Goal: Complete application form

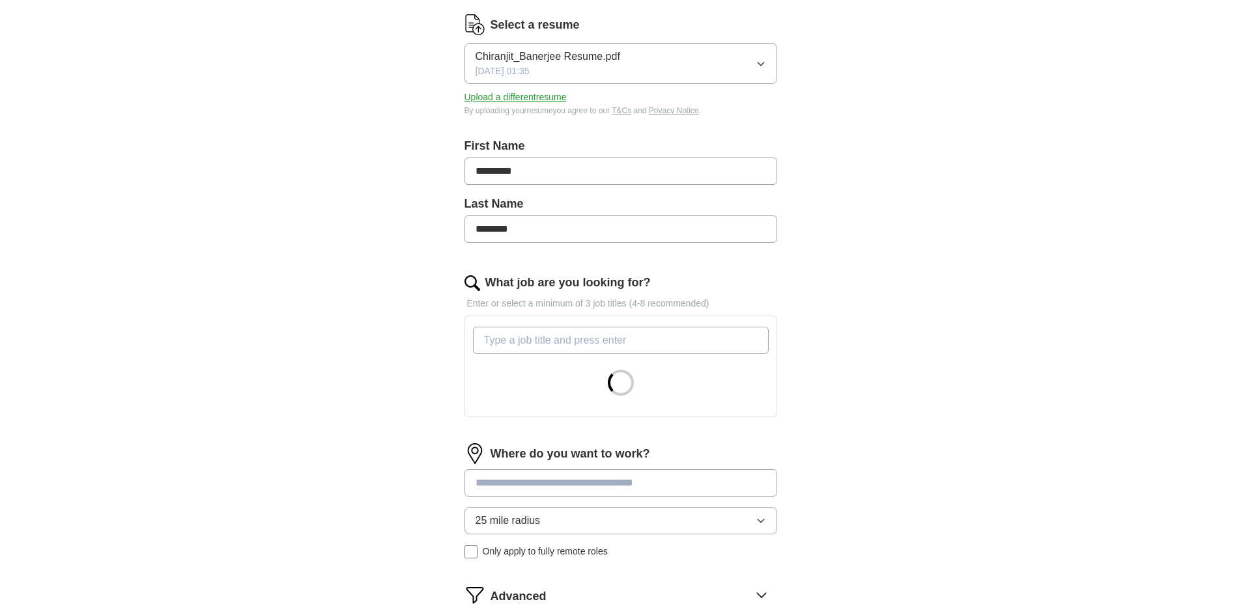
scroll to position [164, 0]
click at [561, 341] on input "What job are you looking for?" at bounding box center [621, 339] width 296 height 27
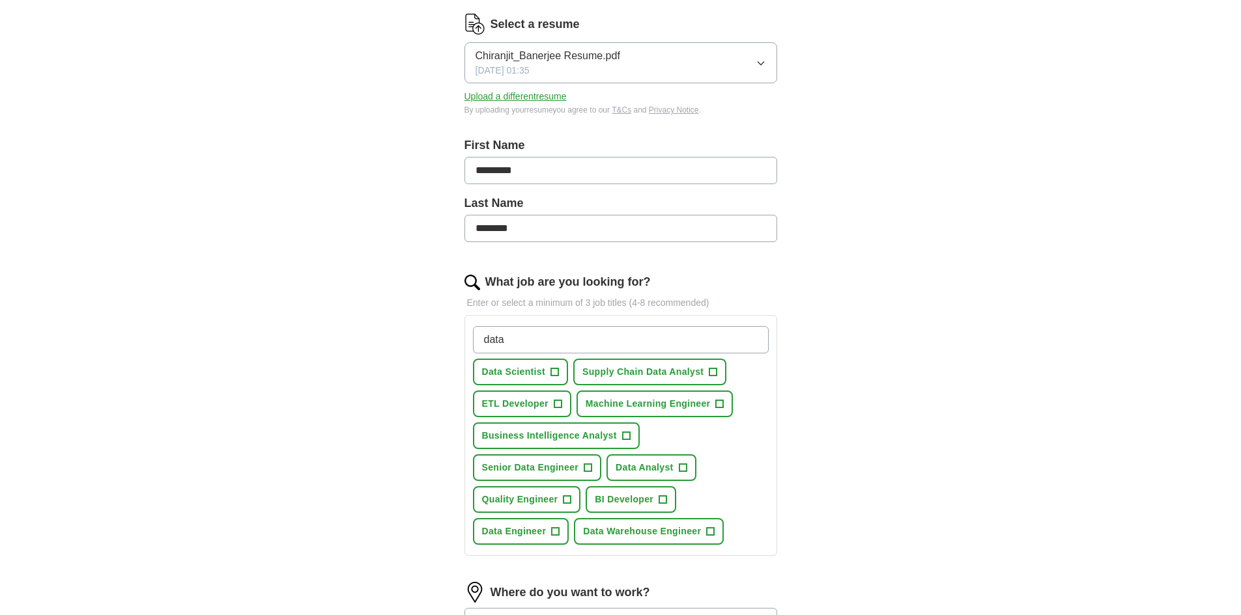
type input "data"
click at [682, 378] on span "Supply Chain Data Analyst" at bounding box center [642, 372] width 121 height 14
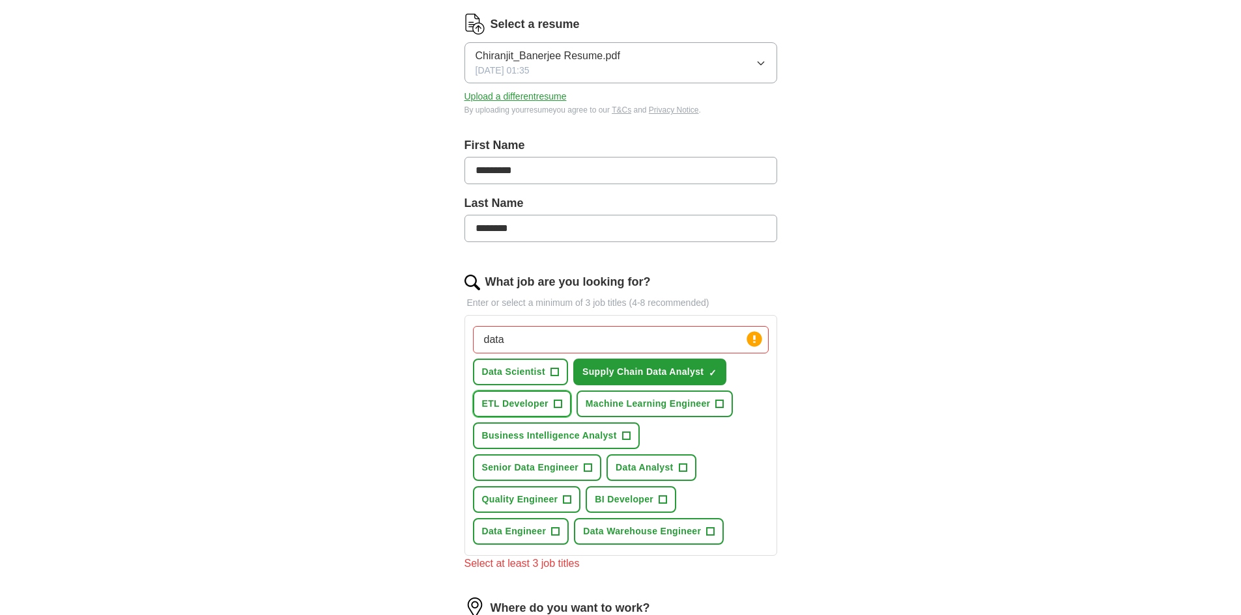
click at [536, 398] on span "ETL Developer" at bounding box center [515, 404] width 66 height 14
click at [559, 429] on span "Business Intelligence Analyst" at bounding box center [549, 436] width 135 height 14
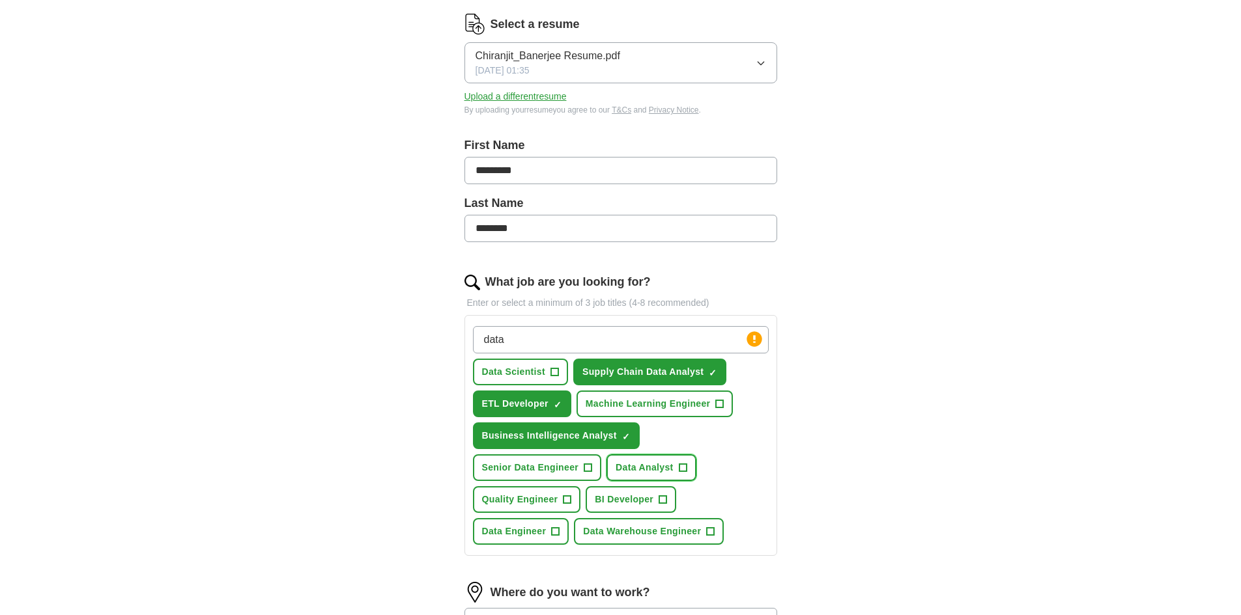
click at [632, 459] on button "Data Analyst +" at bounding box center [651, 468] width 90 height 27
click at [618, 494] on span "BI Developer" at bounding box center [624, 500] width 59 height 14
click at [544, 535] on span "Data Engineer" at bounding box center [514, 532] width 64 height 14
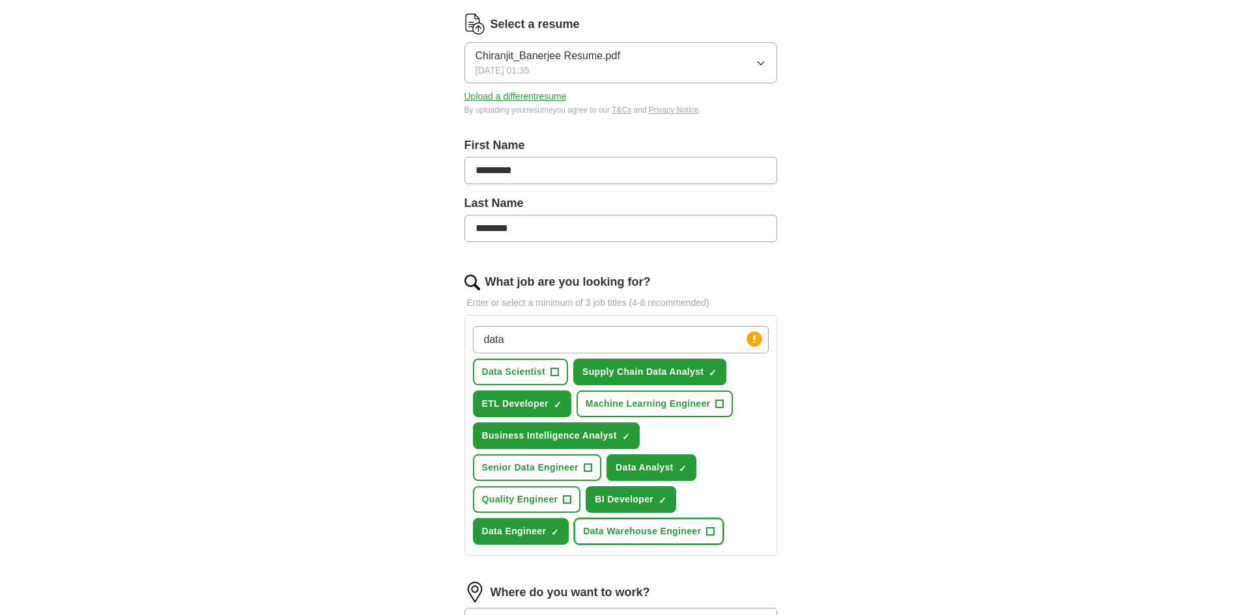
click at [593, 528] on span "Data Warehouse Engineer" at bounding box center [642, 532] width 118 height 14
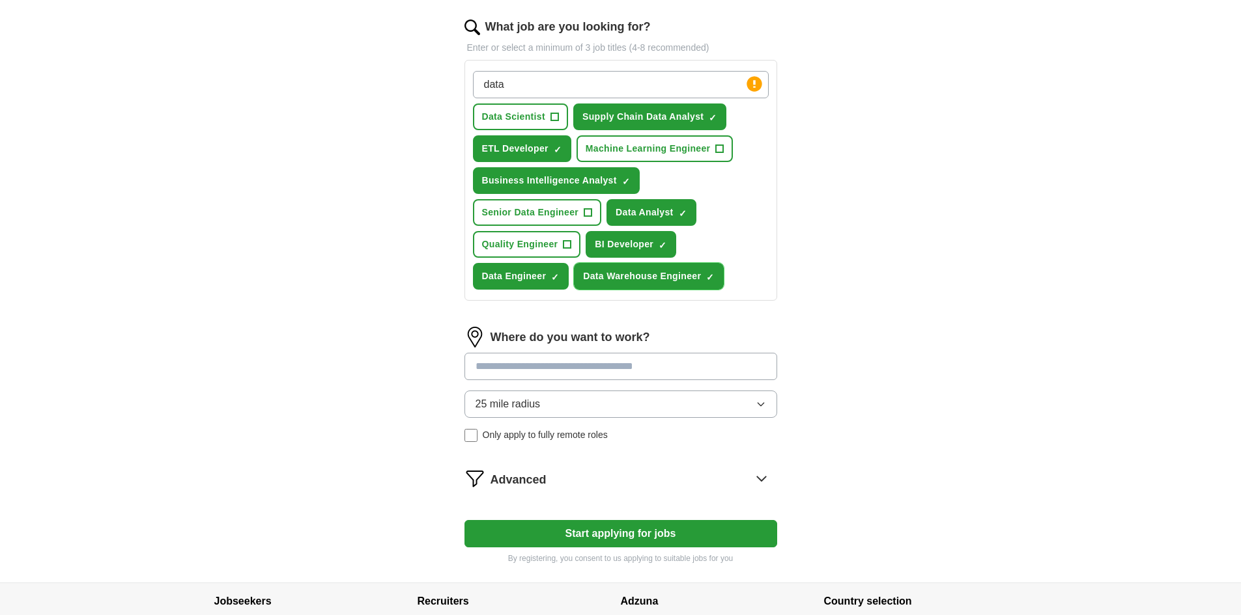
scroll to position [420, 0]
click at [611, 369] on input at bounding box center [620, 365] width 313 height 27
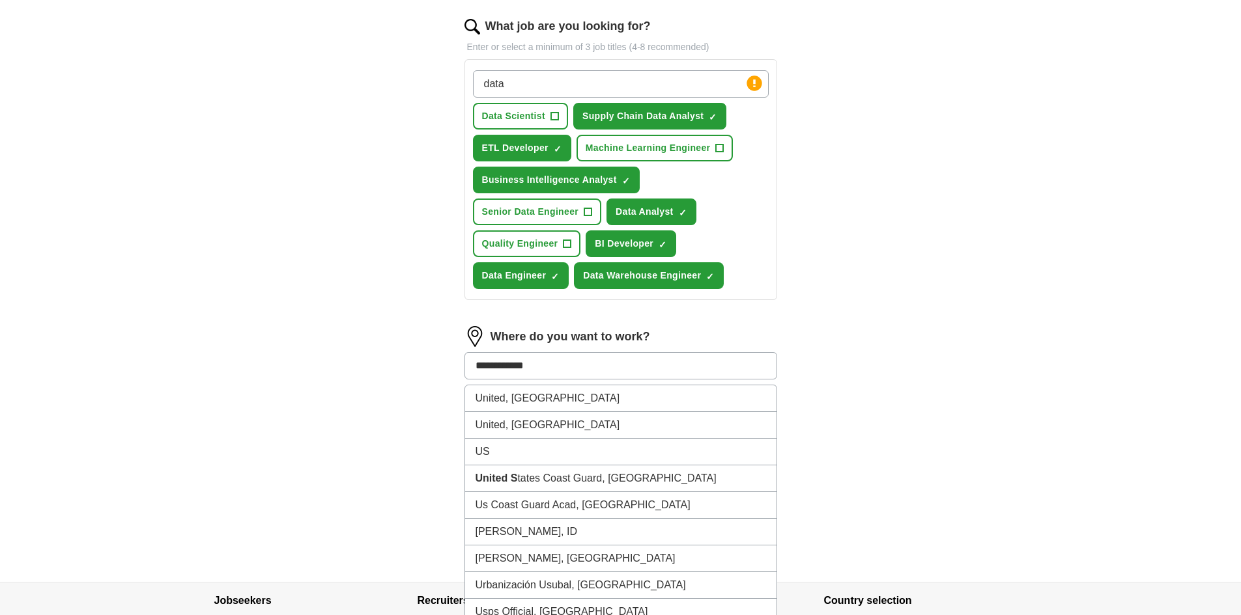
type input "**********"
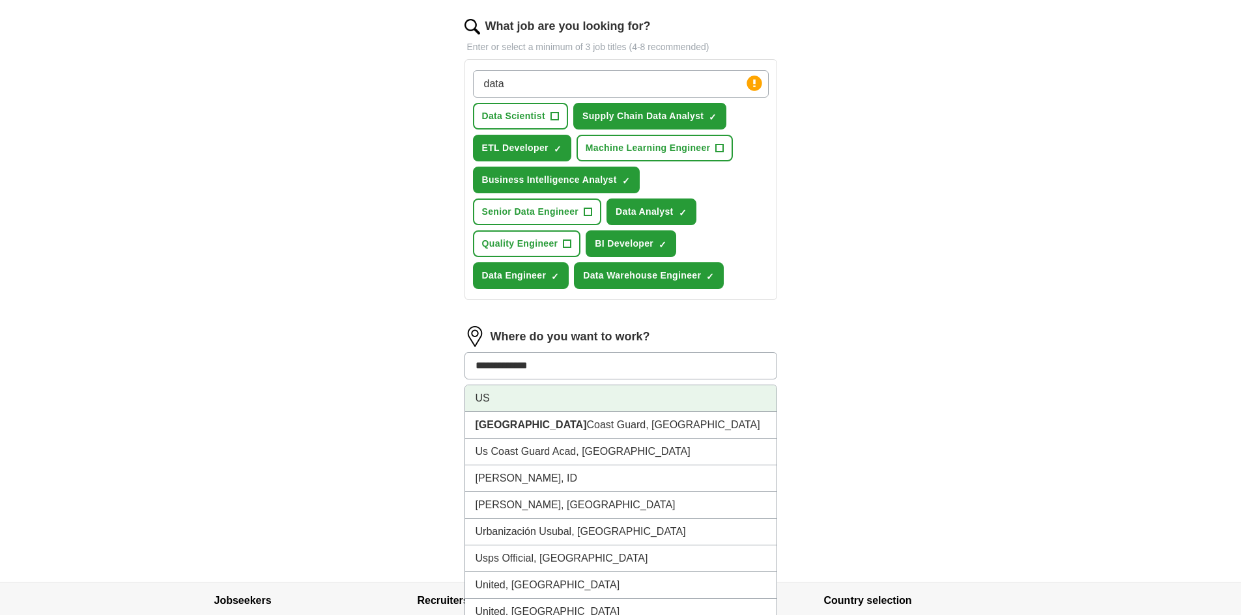
click at [559, 395] on li "US" at bounding box center [620, 399] width 311 height 27
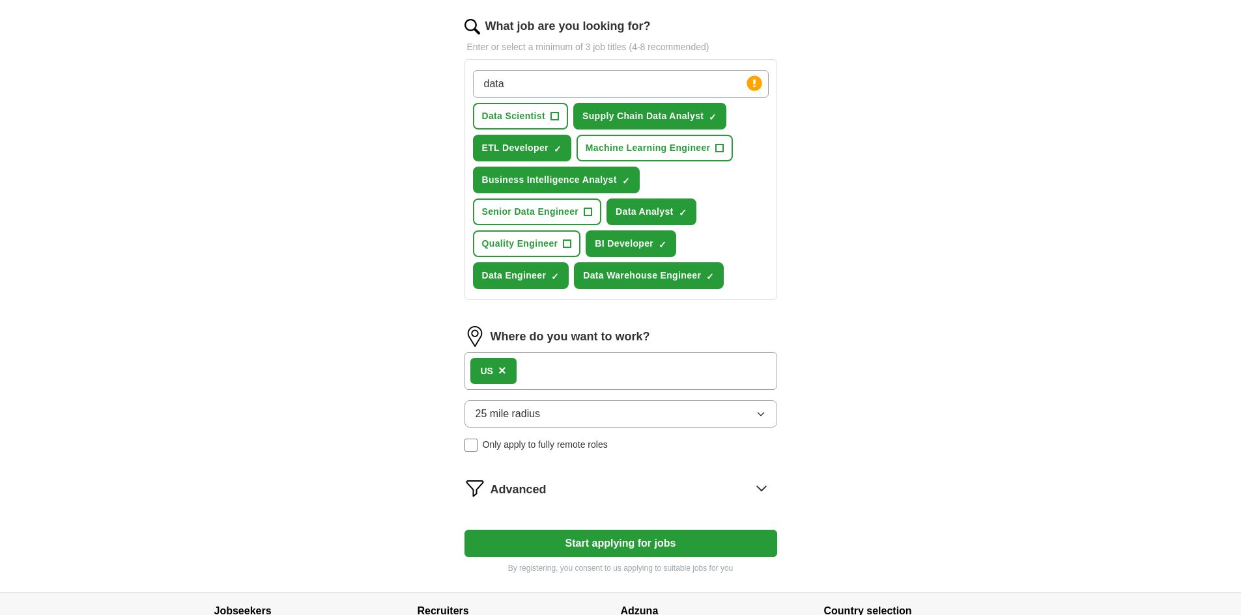
click at [678, 418] on button "25 mile radius" at bounding box center [620, 414] width 313 height 27
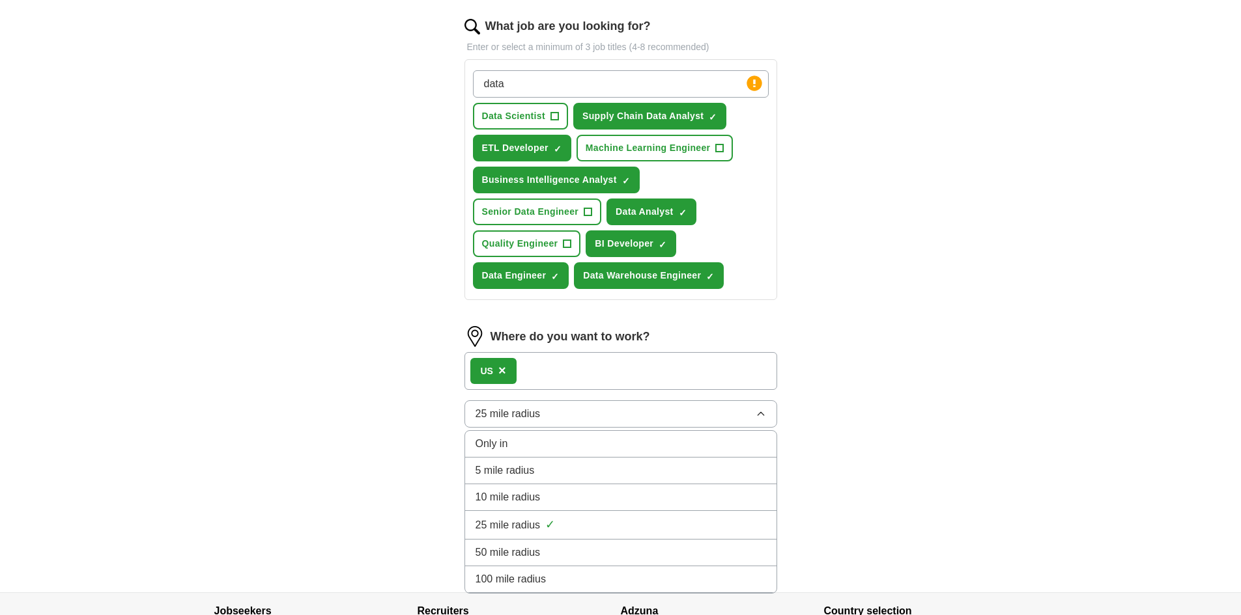
scroll to position [529, 0]
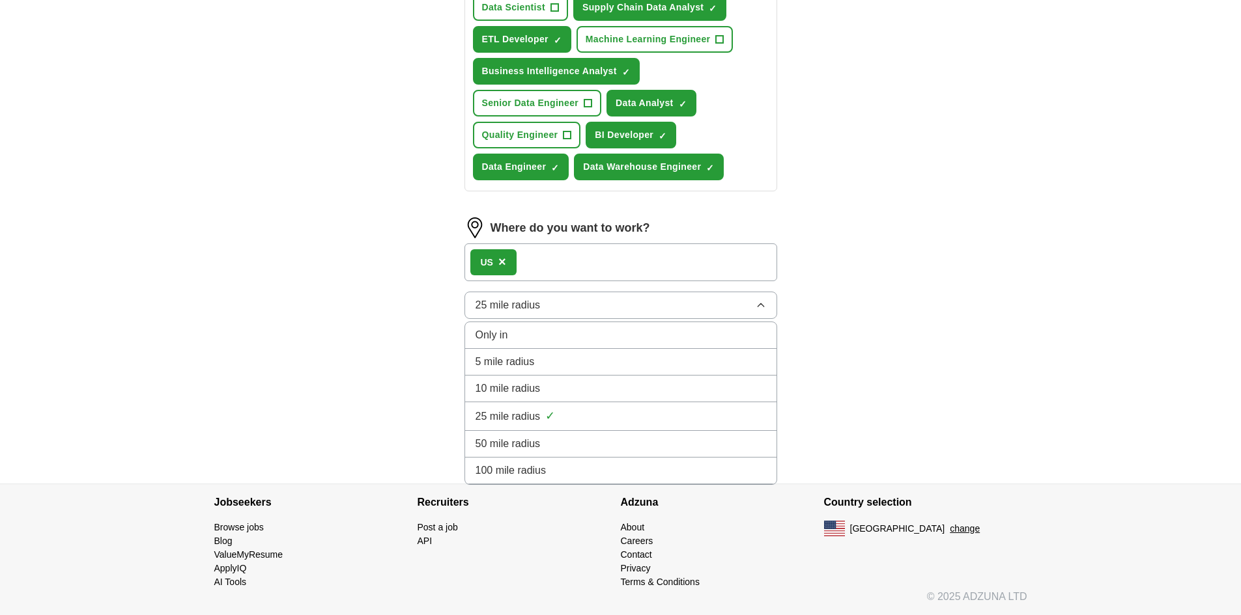
click at [596, 466] on div "100 mile radius" at bounding box center [620, 471] width 290 height 16
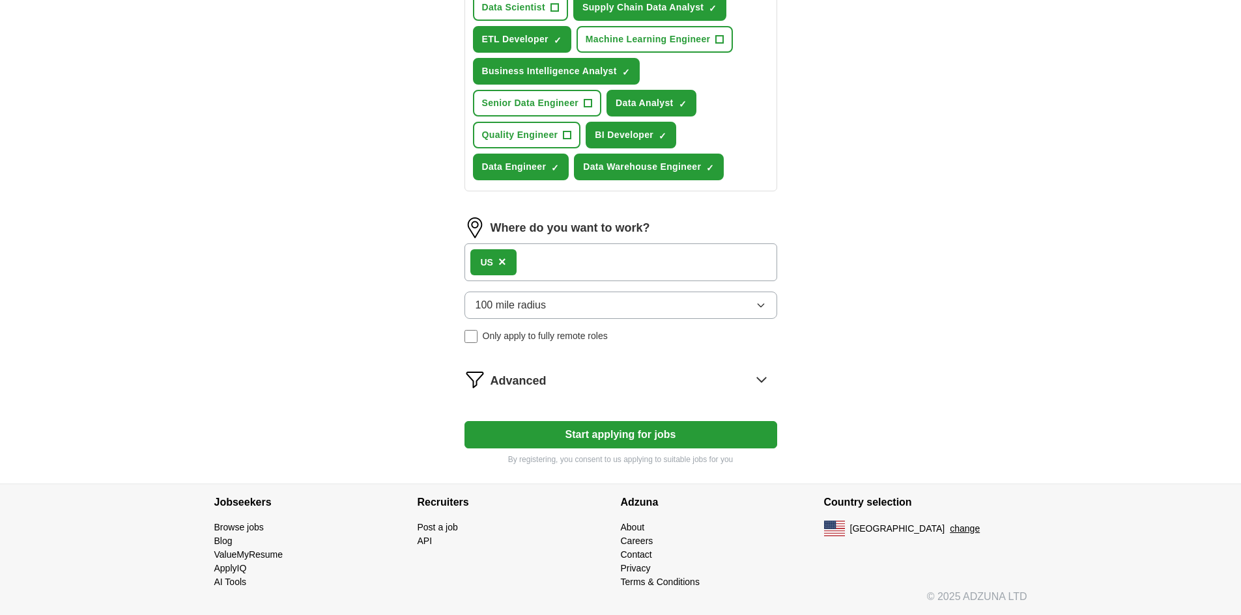
click at [621, 303] on button "100 mile radius" at bounding box center [620, 305] width 313 height 27
click at [597, 260] on div "US ×" at bounding box center [620, 263] width 313 height 38
drag, startPoint x: 571, startPoint y: 253, endPoint x: 496, endPoint y: 259, distance: 75.1
click at [496, 259] on div "US ×" at bounding box center [620, 263] width 313 height 38
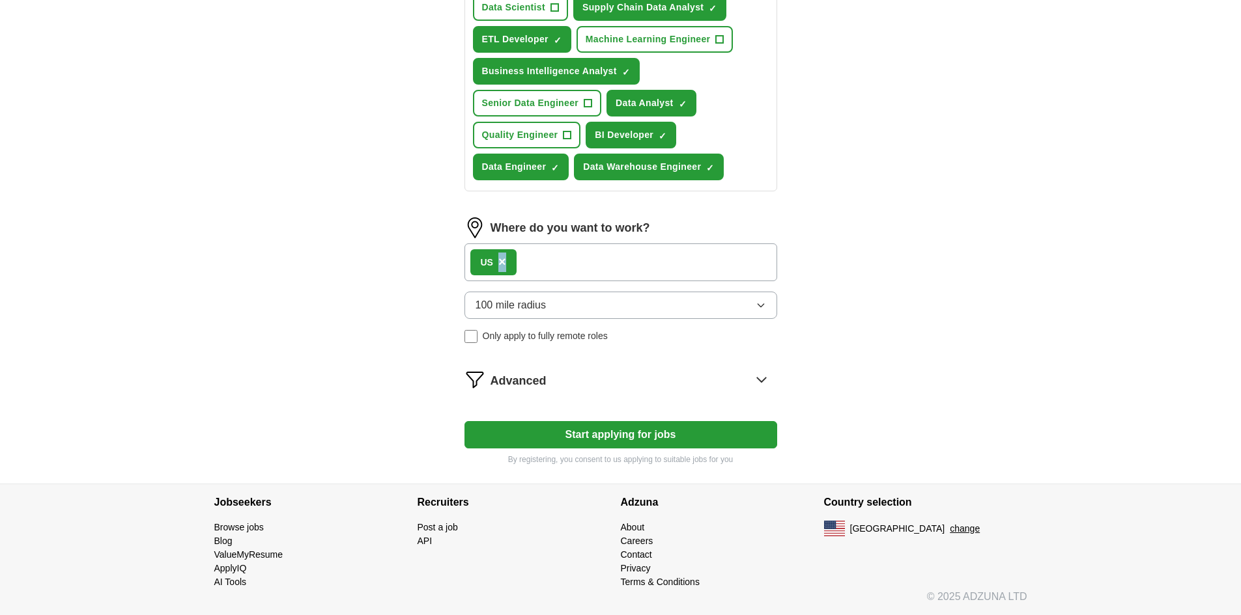
click at [496, 259] on div "US ×" at bounding box center [493, 262] width 46 height 26
click at [502, 262] on span "×" at bounding box center [502, 262] width 8 height 14
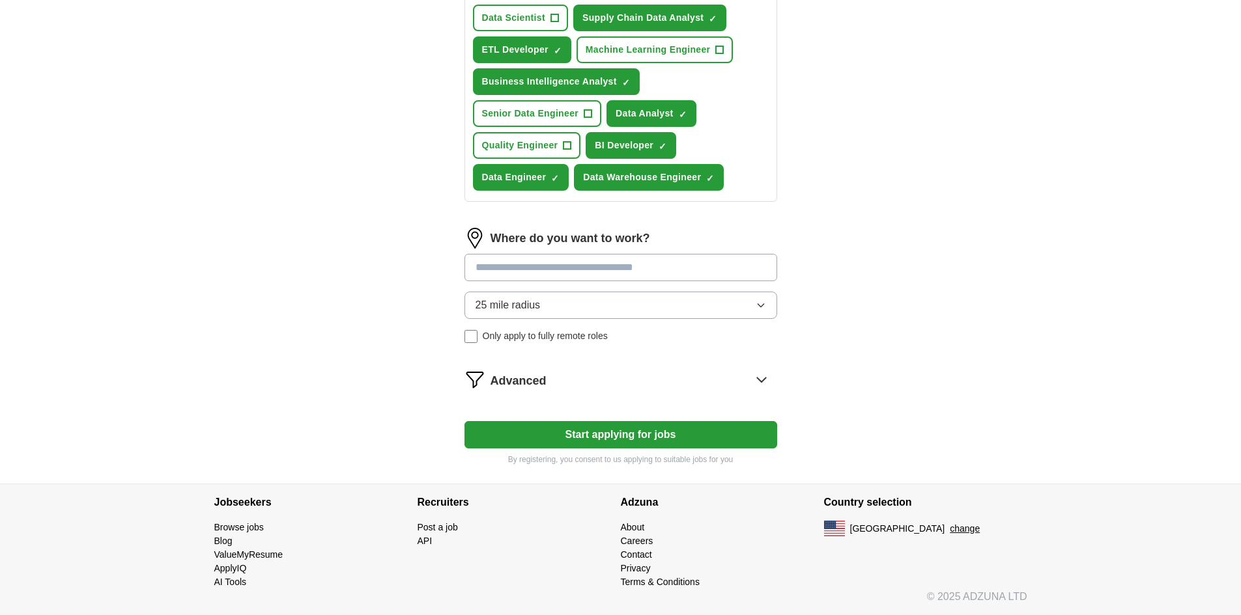
scroll to position [518, 0]
click at [512, 264] on input at bounding box center [620, 267] width 313 height 27
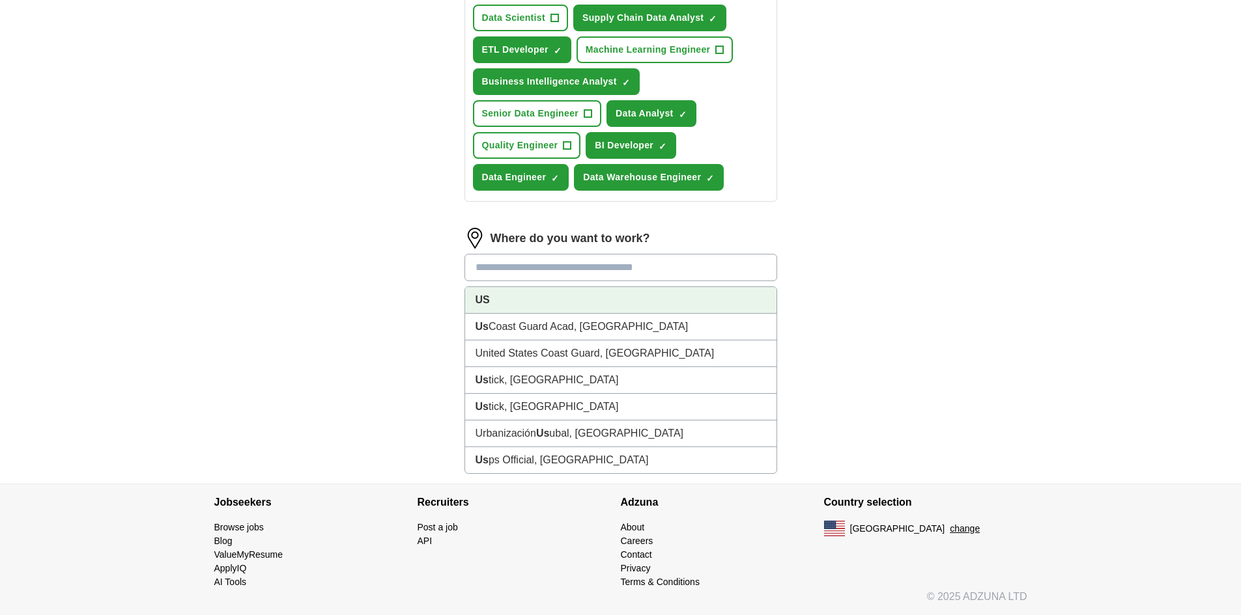
click at [513, 295] on li "US" at bounding box center [620, 300] width 311 height 27
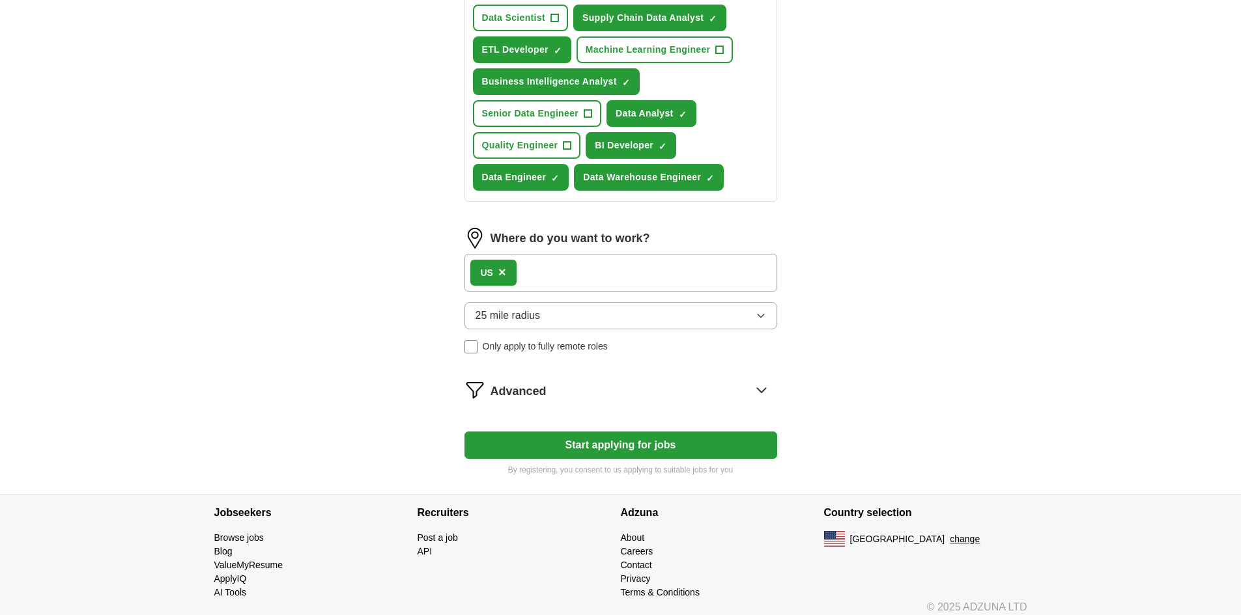
click at [564, 319] on button "25 mile radius" at bounding box center [620, 315] width 313 height 27
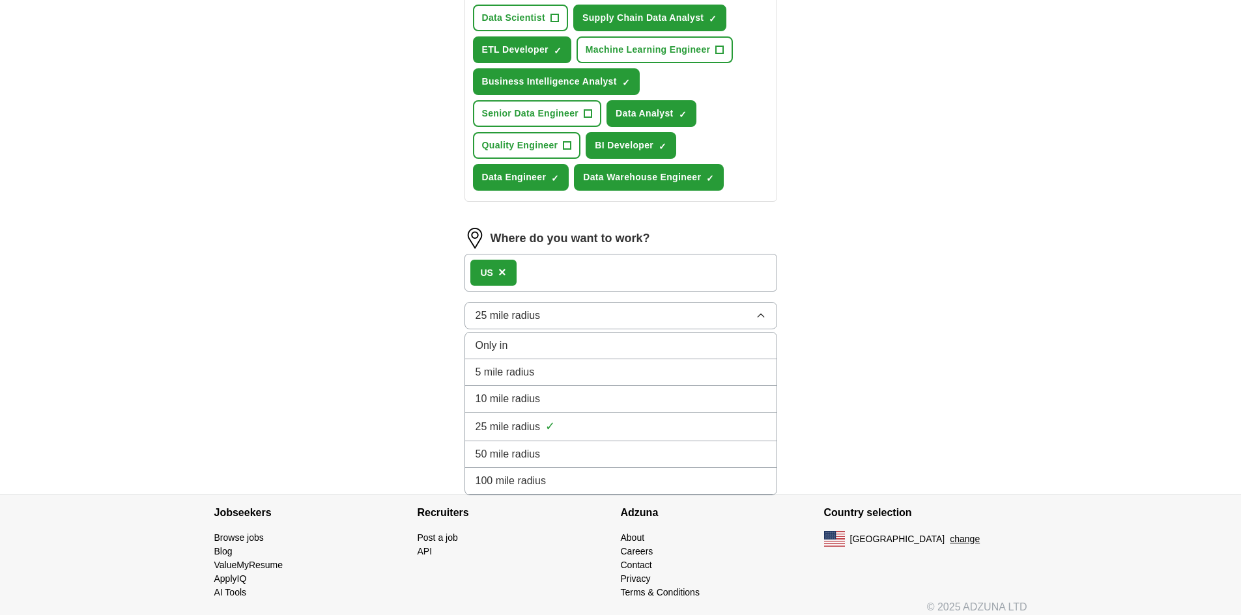
click at [552, 476] on div "100 mile radius" at bounding box center [620, 481] width 290 height 16
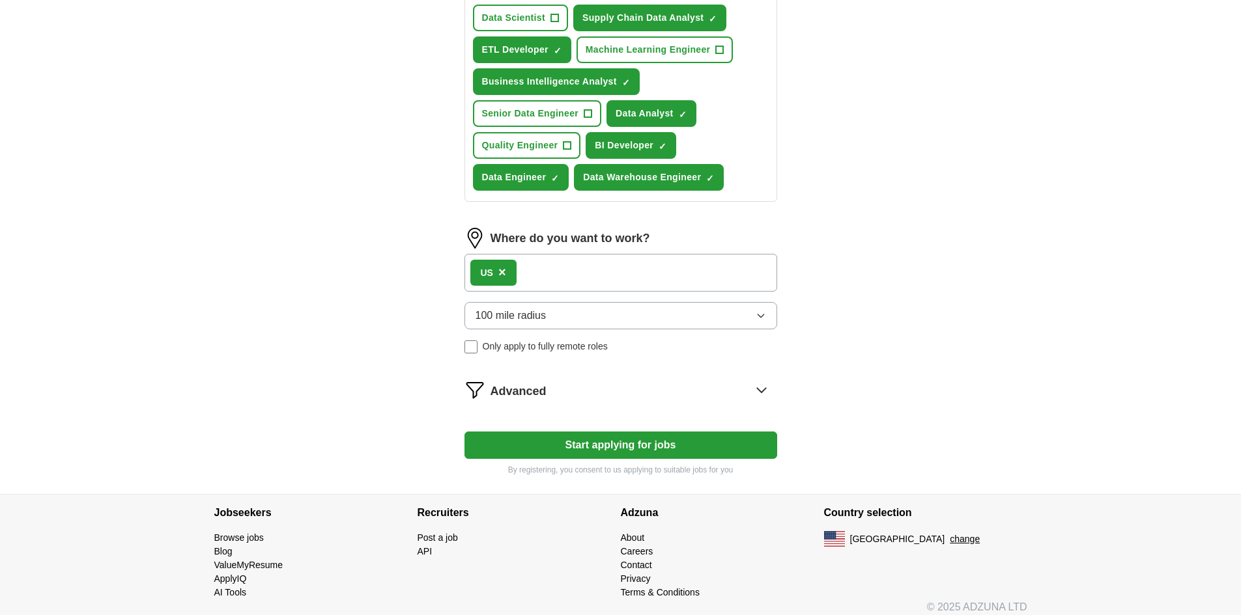
click at [610, 440] on button "Start applying for jobs" at bounding box center [620, 445] width 313 height 27
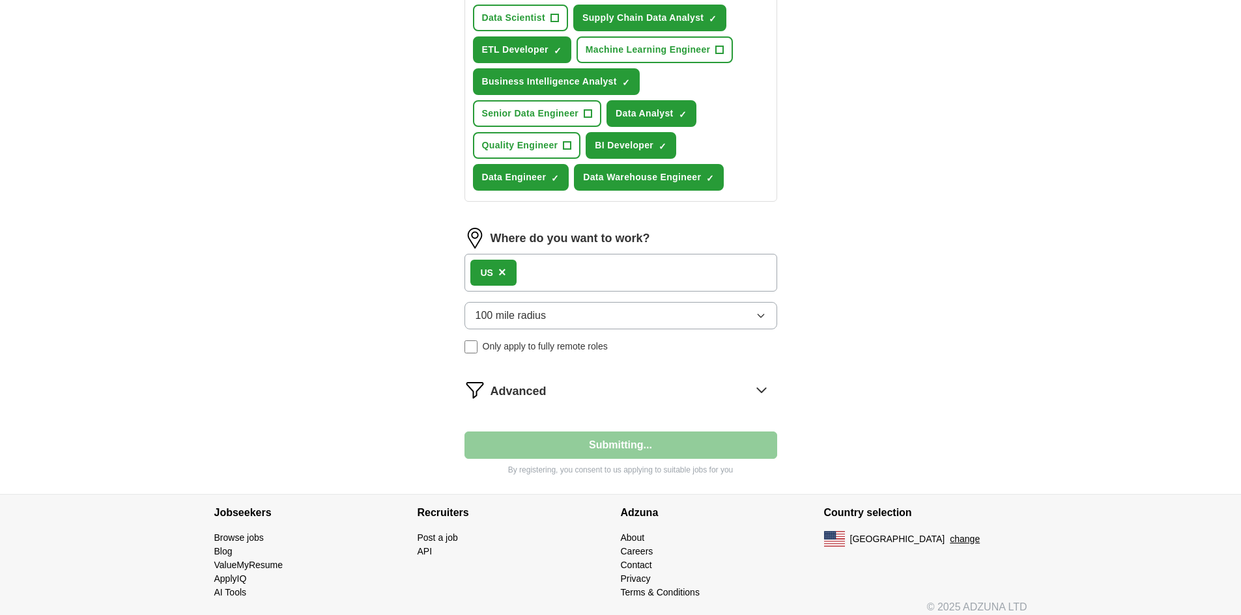
select select "**"
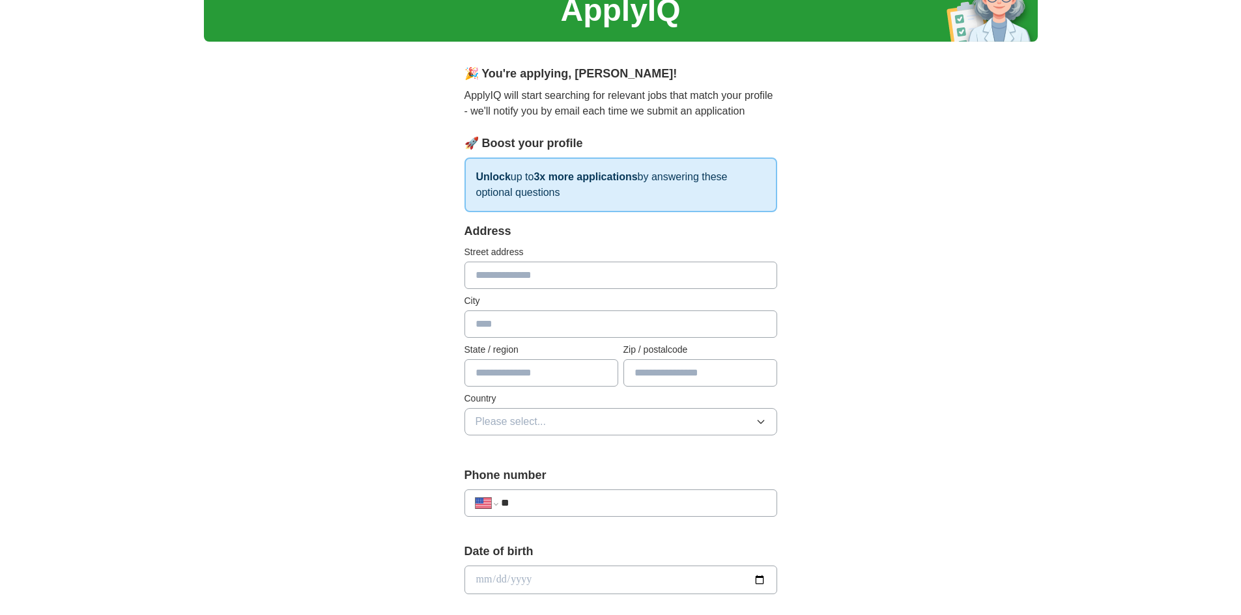
scroll to position [49, 0]
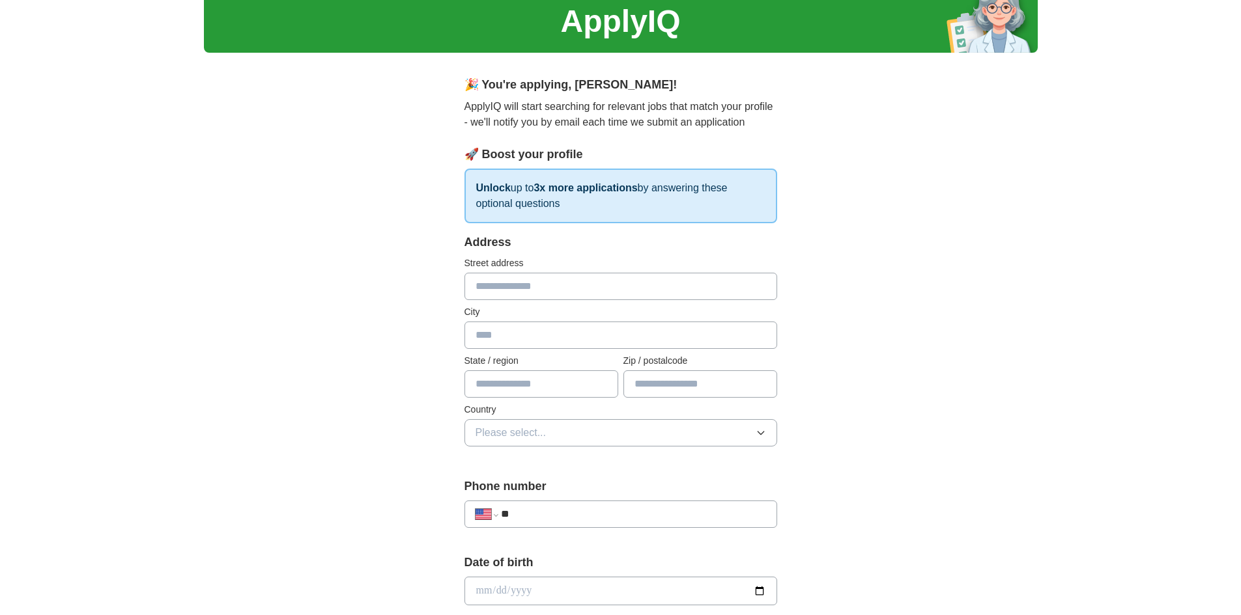
click at [522, 287] on input "text" at bounding box center [620, 286] width 313 height 27
type input "**********"
type input "********"
type input "**********"
type input "*****"
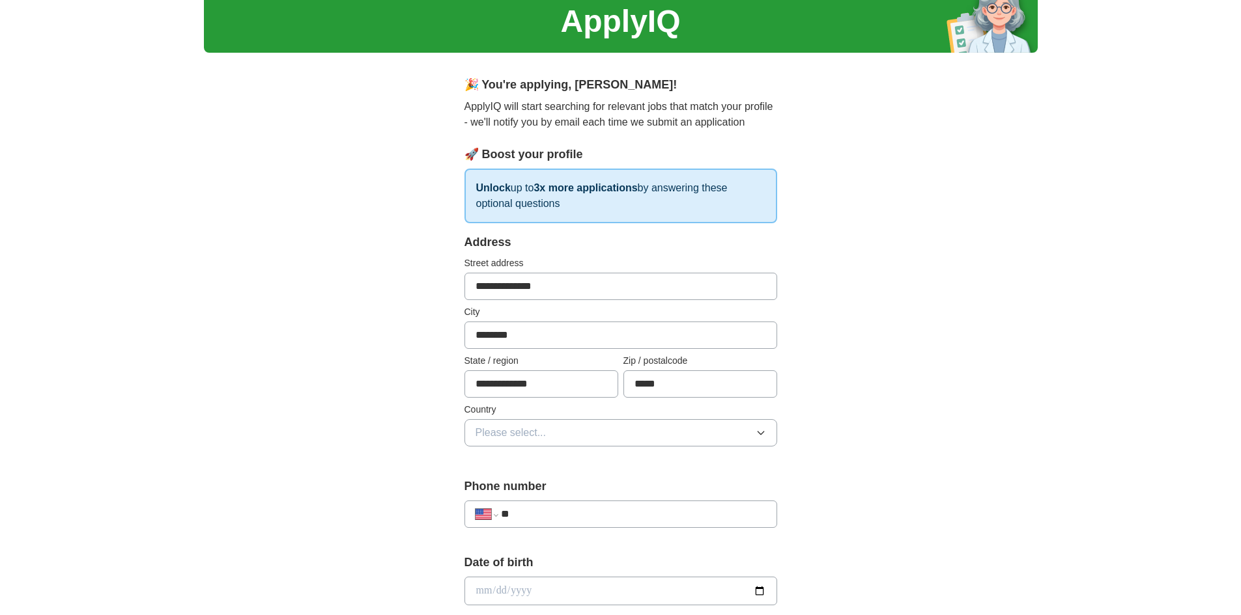
click at [539, 441] on button "Please select..." at bounding box center [620, 432] width 313 height 27
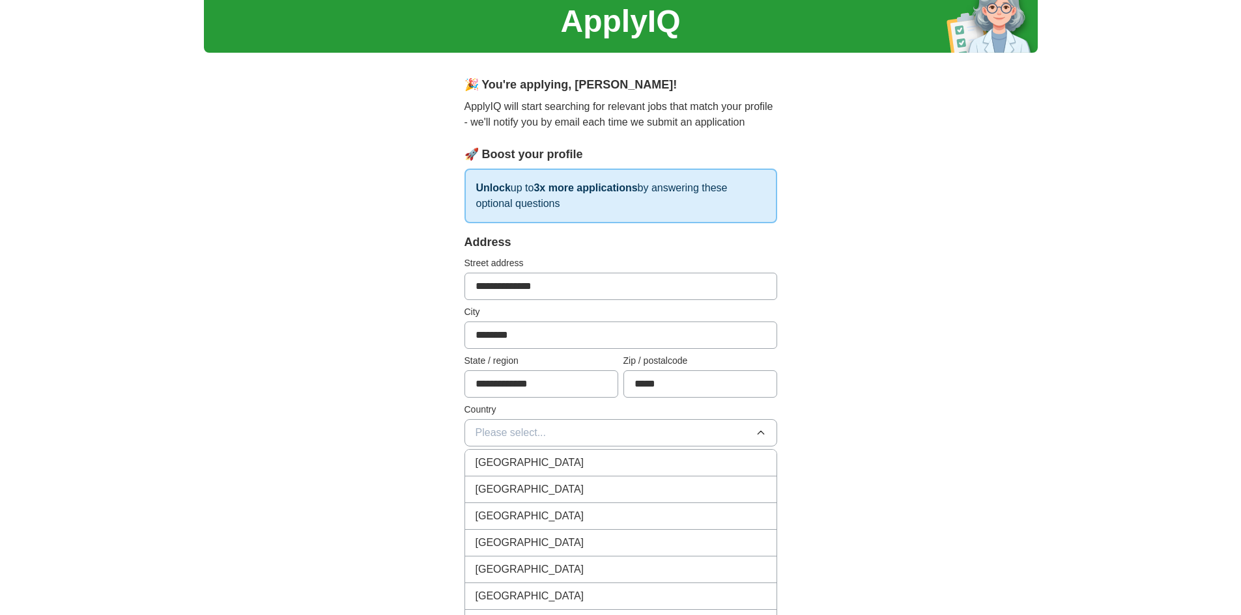
click at [526, 487] on span "United States" at bounding box center [529, 490] width 109 height 16
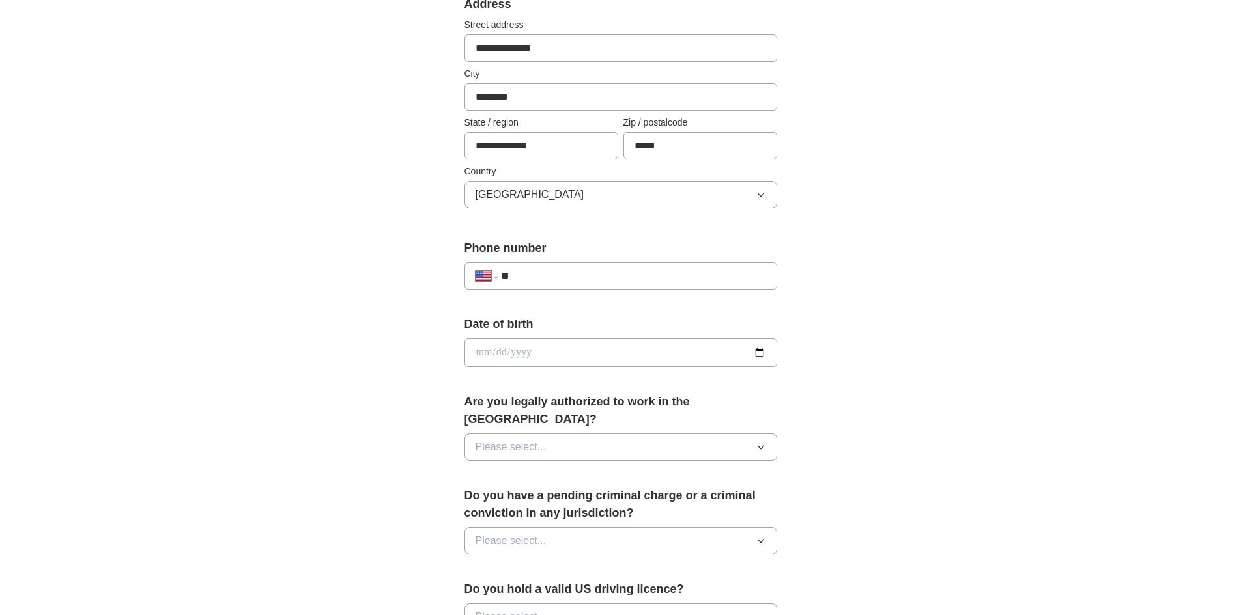
scroll to position [288, 0]
click at [566, 266] on div "**********" at bounding box center [620, 275] width 313 height 27
click at [571, 275] on input "**" at bounding box center [633, 276] width 264 height 16
type input "**********"
click at [757, 352] on input "date" at bounding box center [620, 352] width 313 height 29
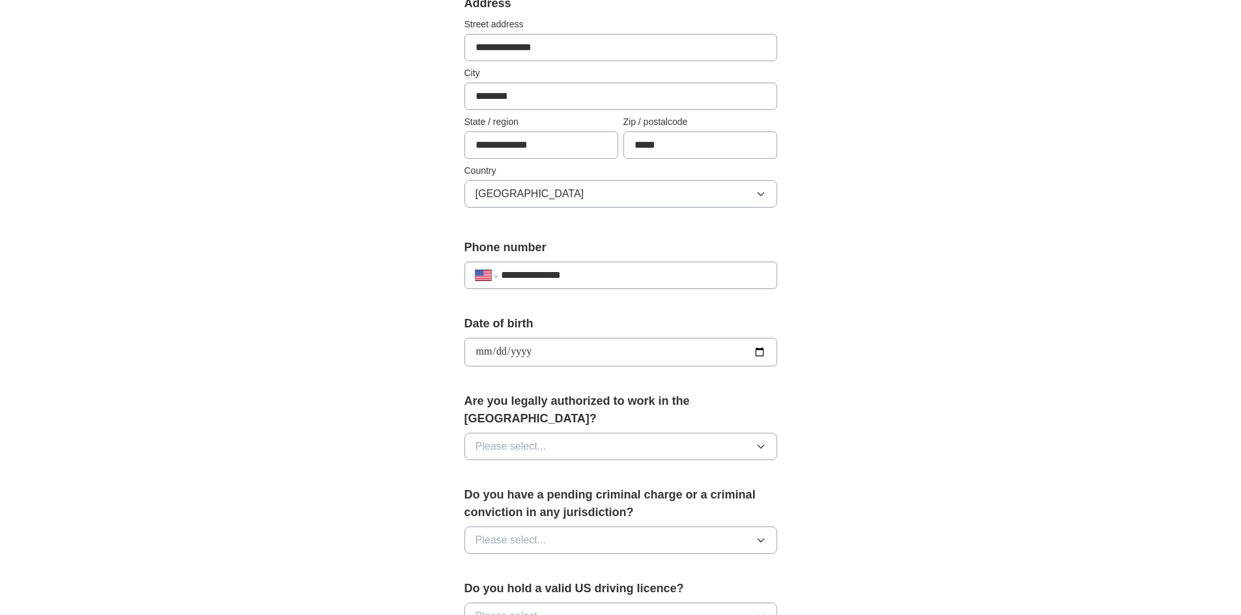
type input "**********"
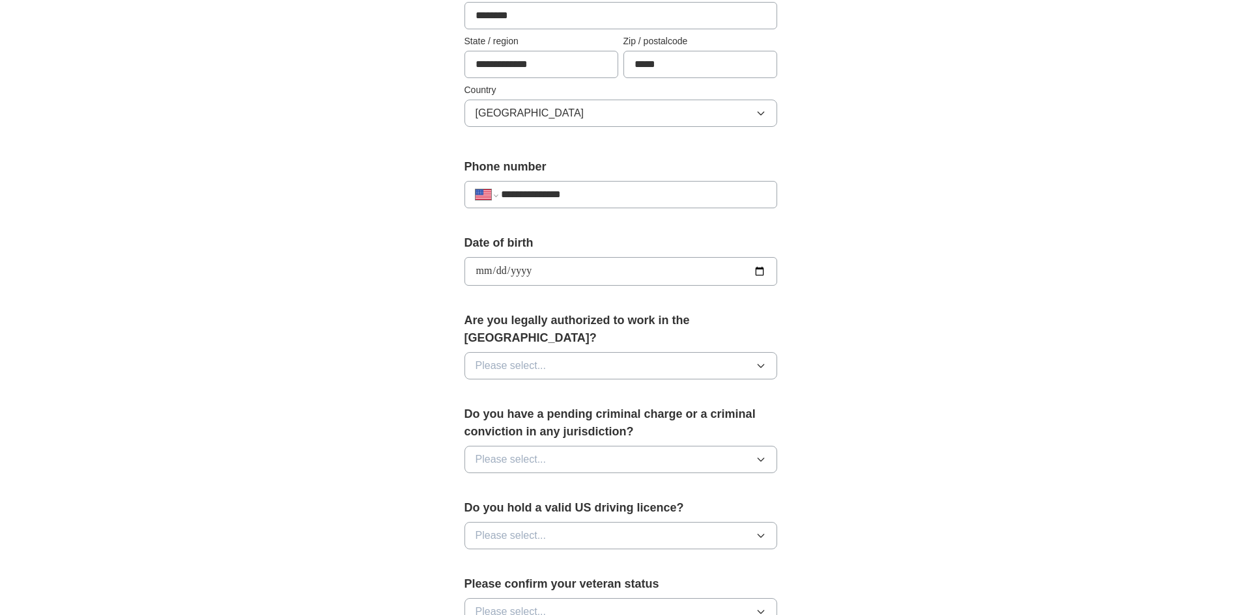
scroll to position [371, 0]
click at [626, 333] on div "Are you legally authorized to work in the US? Please select..." at bounding box center [620, 350] width 313 height 78
click at [626, 351] on button "Please select..." at bounding box center [620, 364] width 313 height 27
click at [593, 388] on li "Yes" at bounding box center [620, 395] width 311 height 27
click at [576, 445] on button "Please select..." at bounding box center [620, 458] width 313 height 27
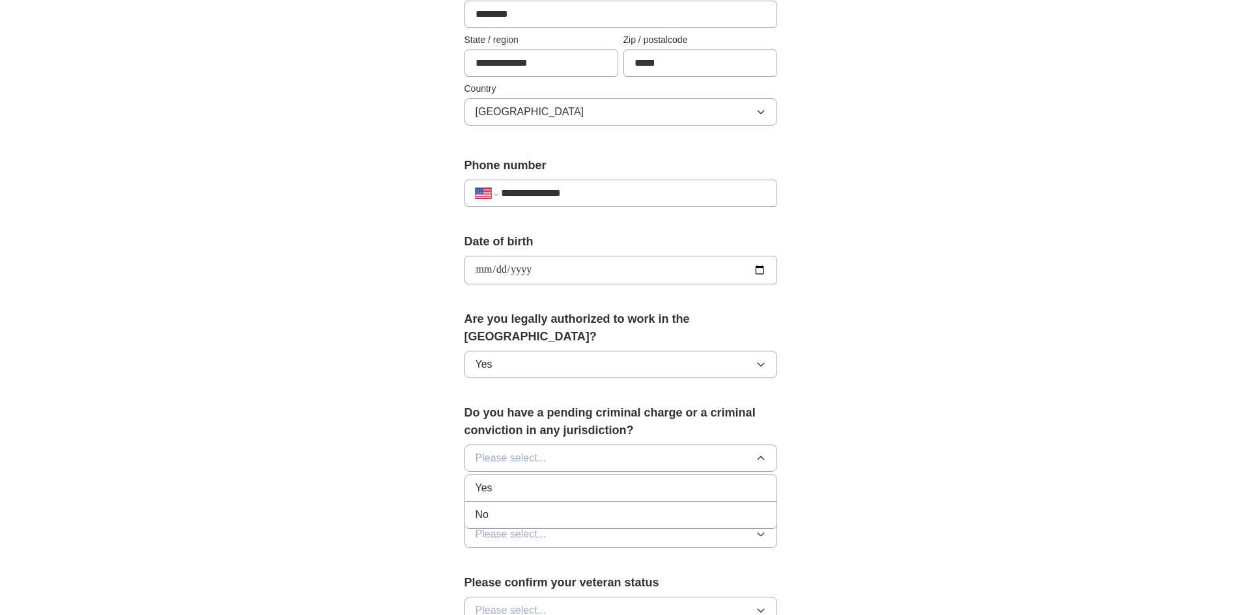
click at [574, 507] on div "No" at bounding box center [620, 515] width 290 height 16
click at [603, 521] on button "Please select..." at bounding box center [620, 534] width 313 height 27
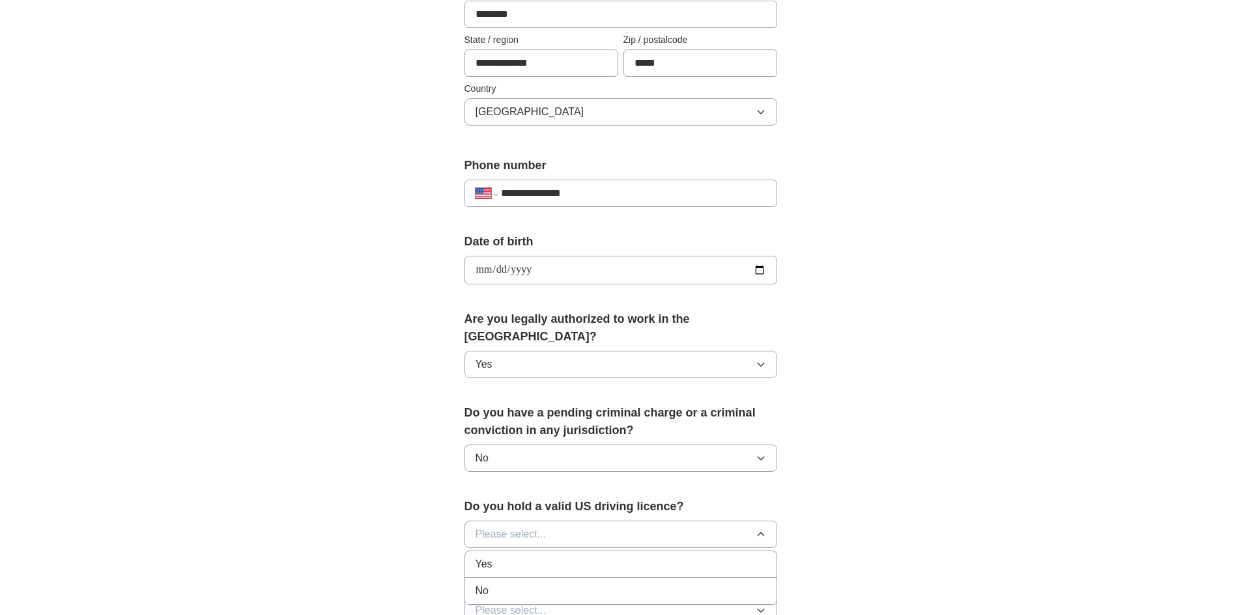
click at [580, 557] on div "Yes" at bounding box center [620, 565] width 290 height 16
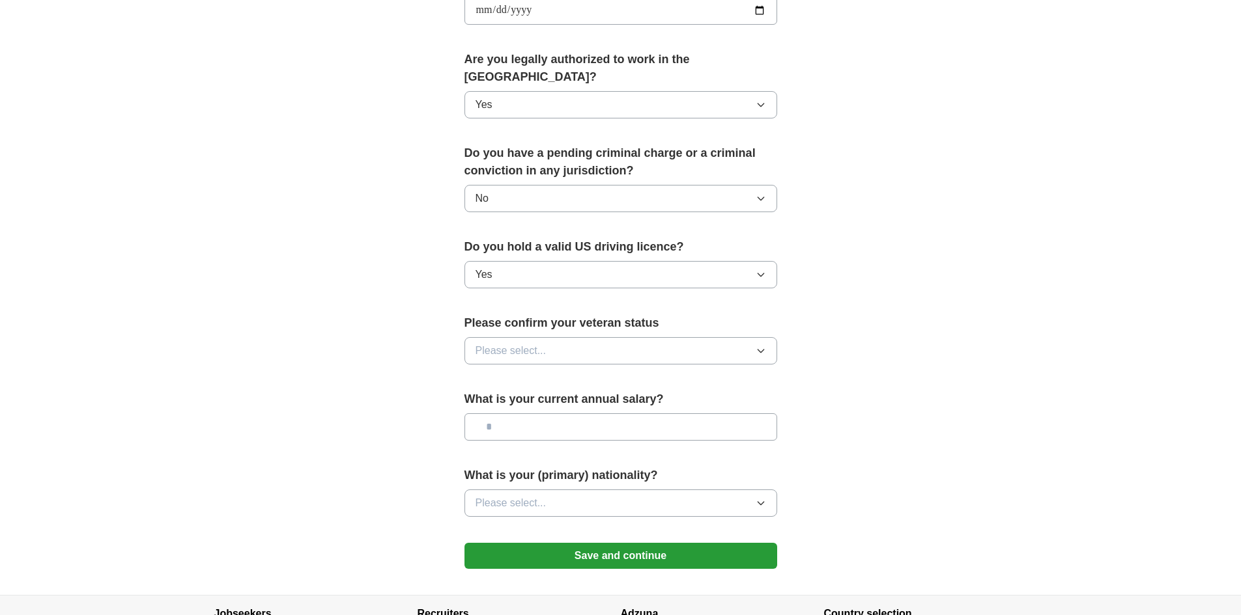
scroll to position [646, 0]
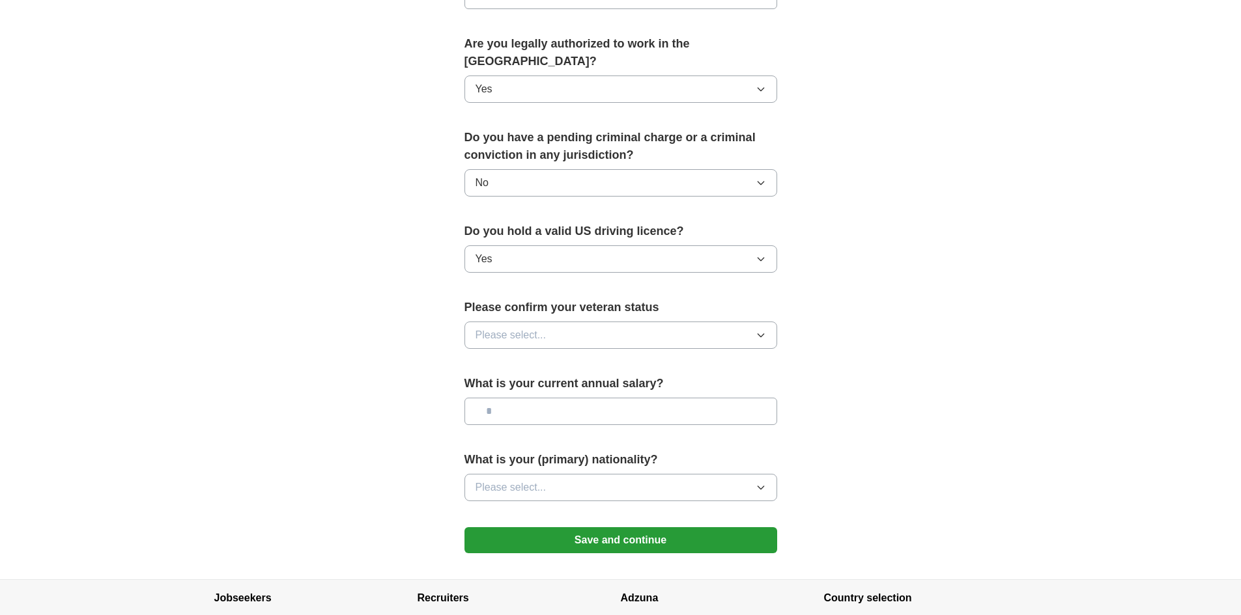
click at [580, 326] on button "Please select..." at bounding box center [620, 335] width 313 height 27
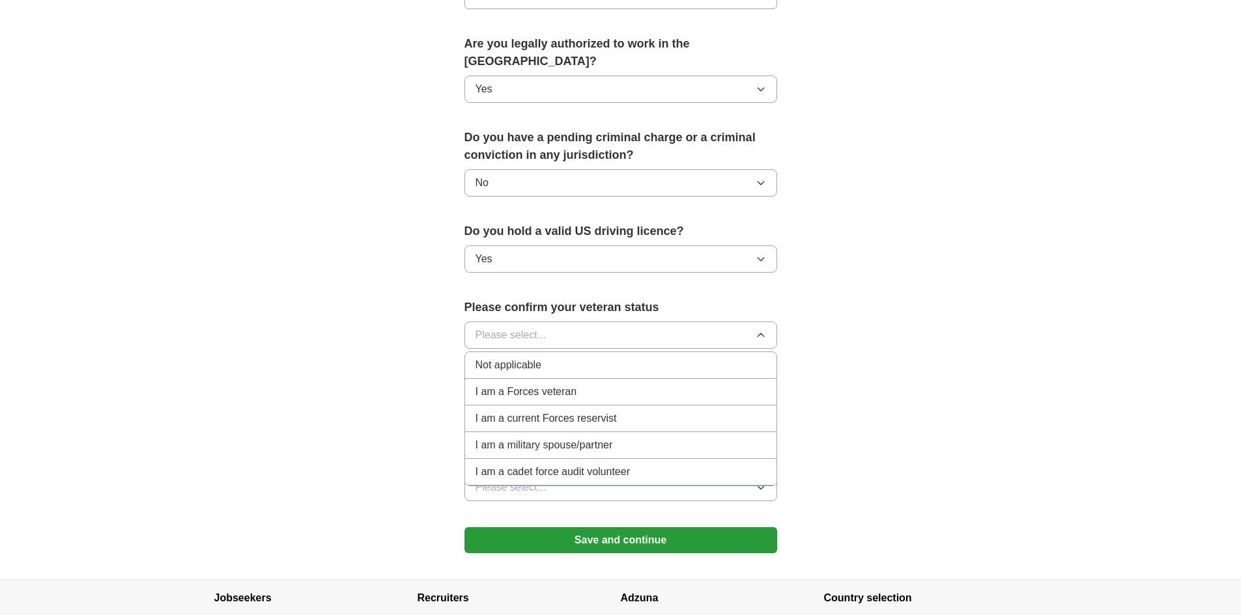
click at [570, 358] on div "Not applicable" at bounding box center [620, 366] width 290 height 16
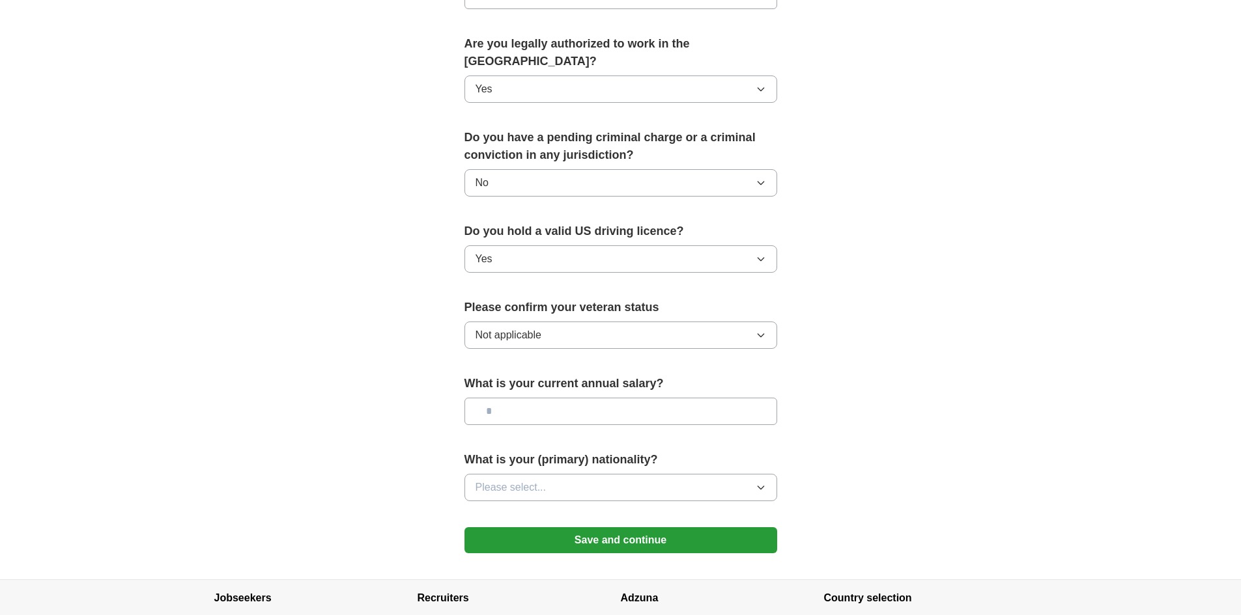
click at [586, 398] on input "text" at bounding box center [620, 411] width 313 height 27
type input "**"
click at [559, 474] on button "Please select..." at bounding box center [620, 487] width 313 height 27
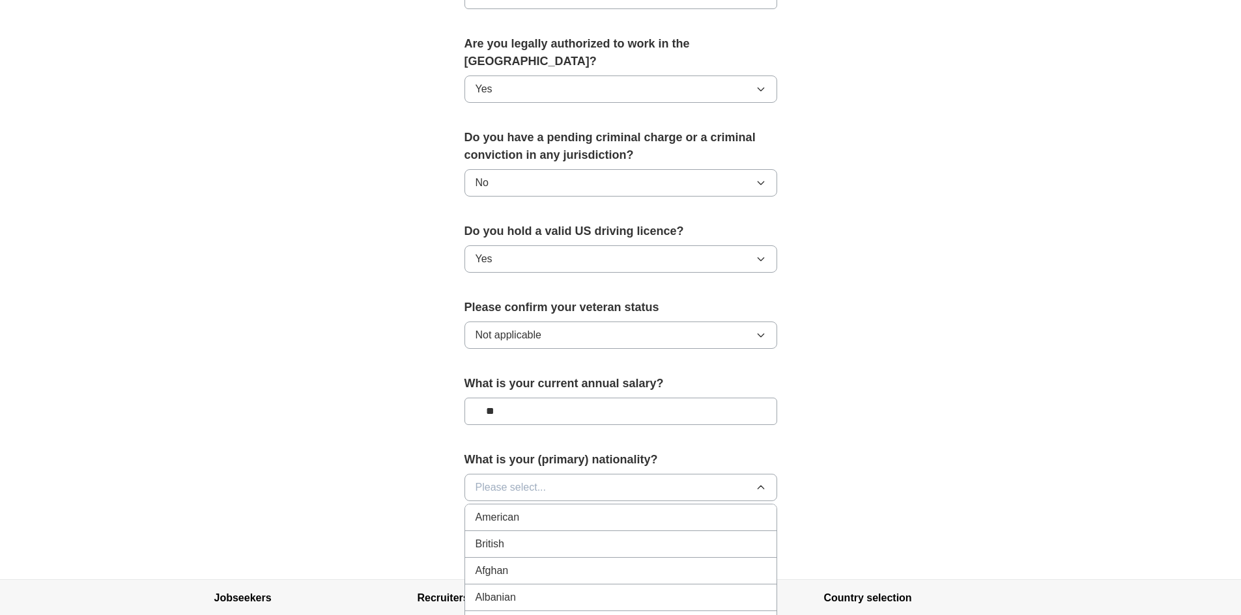
click at [559, 474] on button "Please select..." at bounding box center [620, 487] width 313 height 27
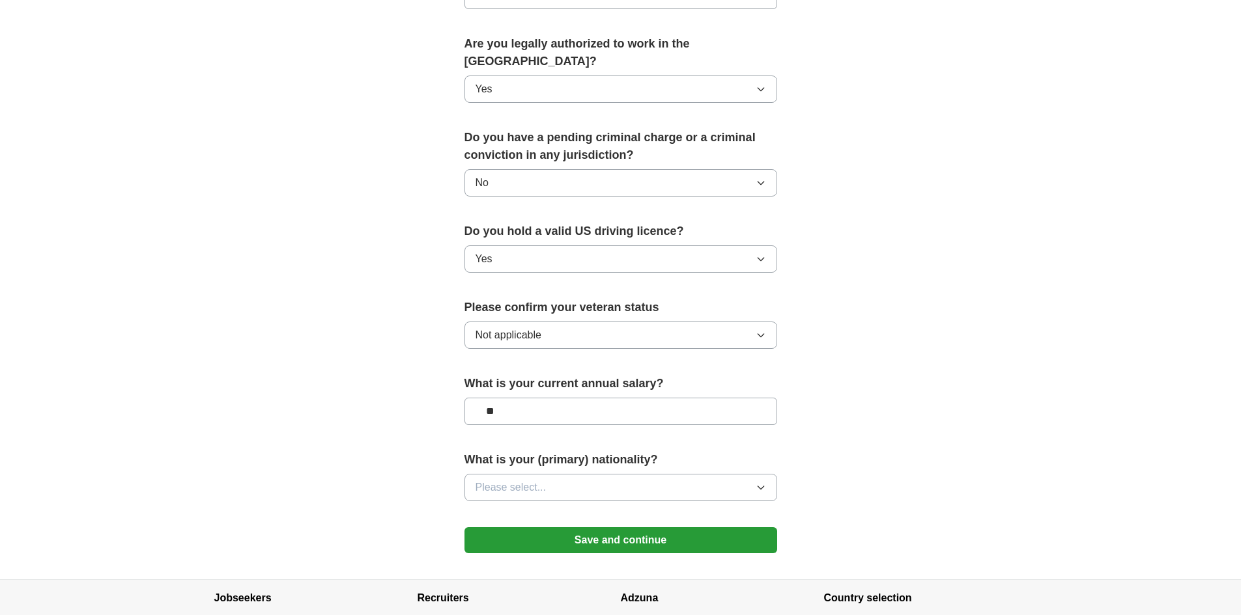
click at [559, 474] on button "Please select..." at bounding box center [620, 487] width 313 height 27
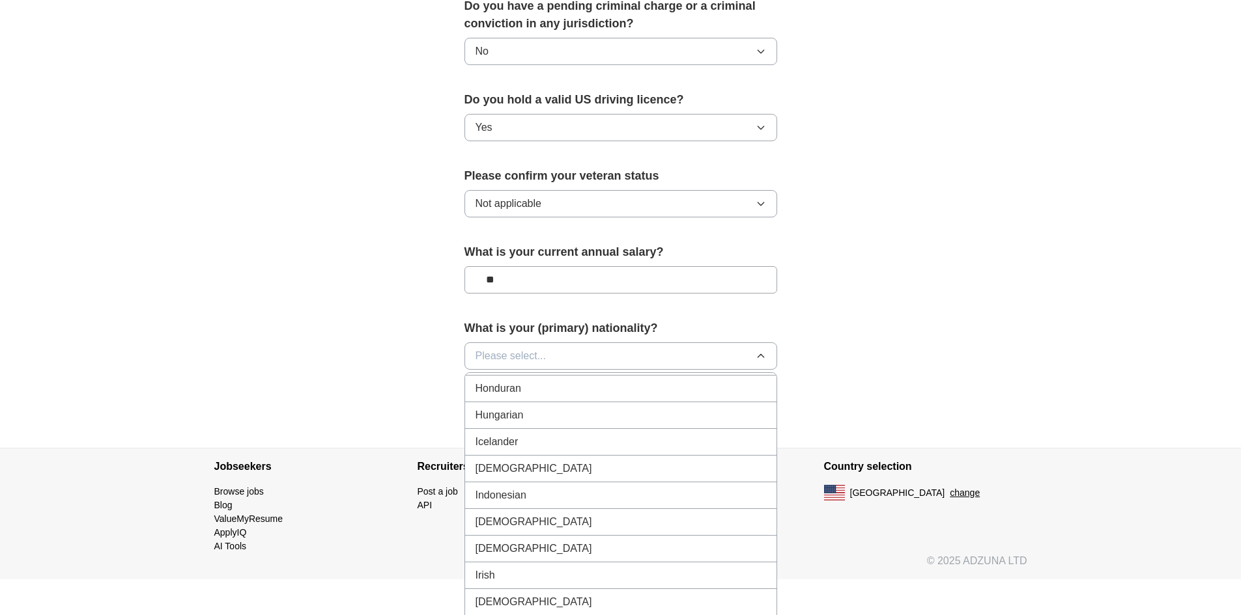
scroll to position [2052, 0]
click at [517, 457] on li "Indian" at bounding box center [620, 470] width 311 height 27
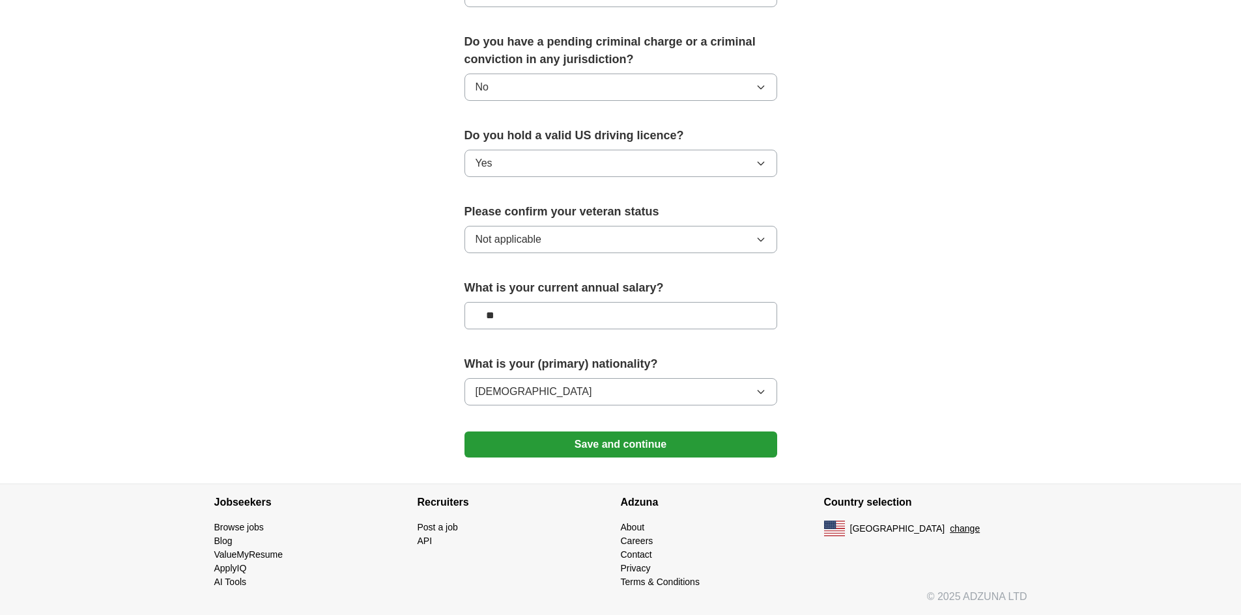
scroll to position [724, 0]
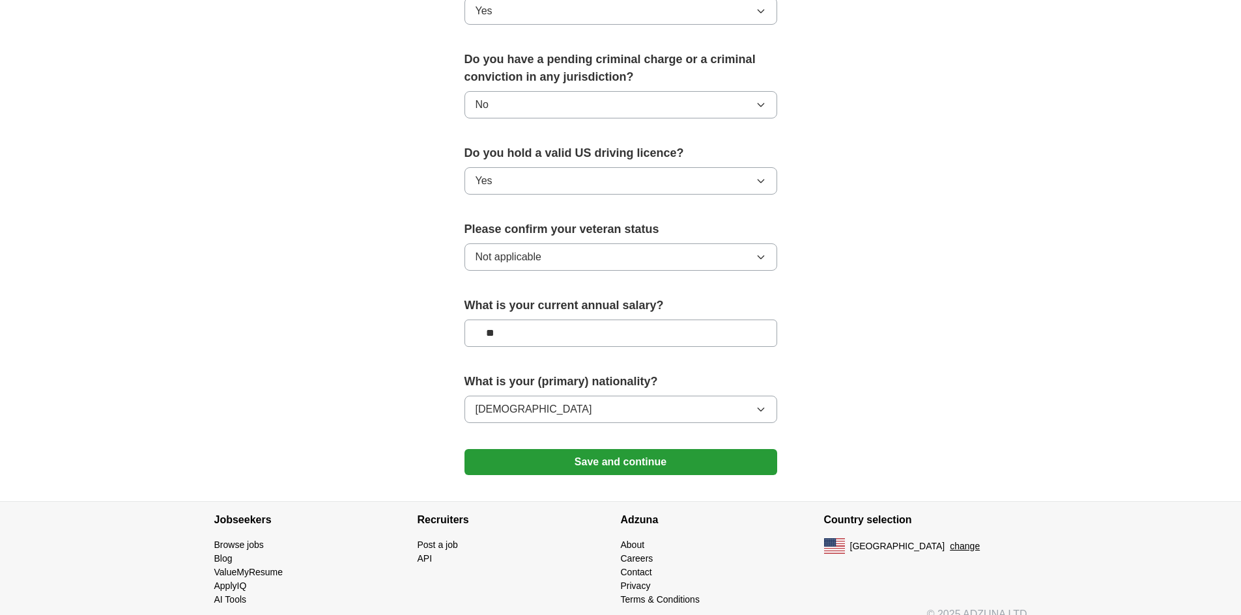
click at [561, 449] on button "Save and continue" at bounding box center [620, 462] width 313 height 26
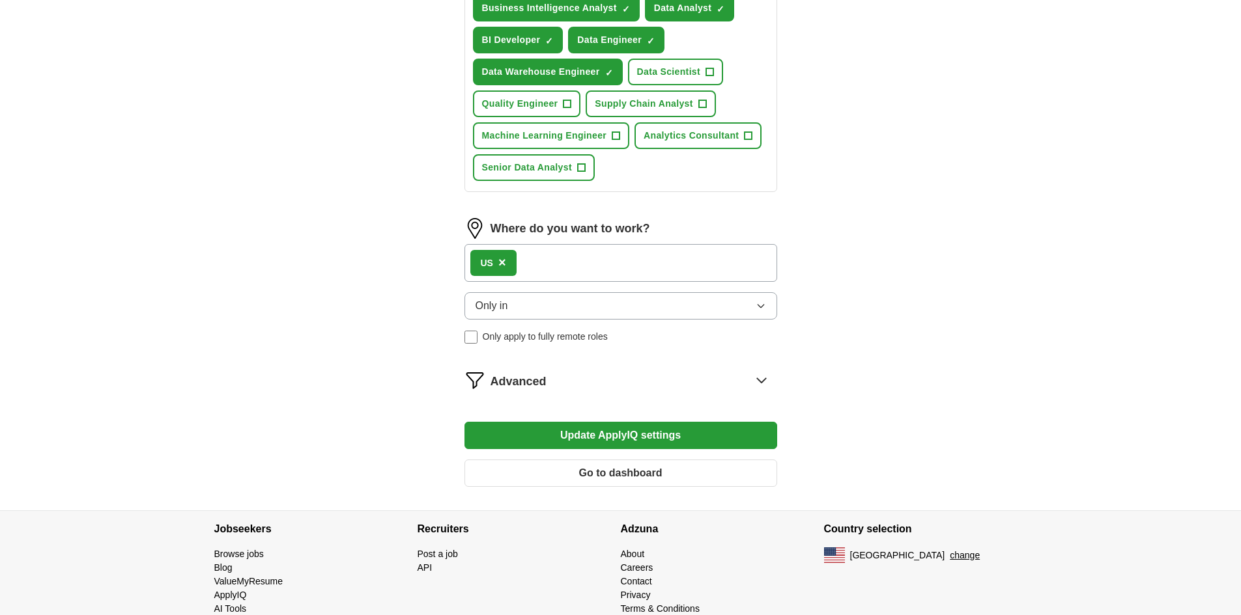
scroll to position [587, 0]
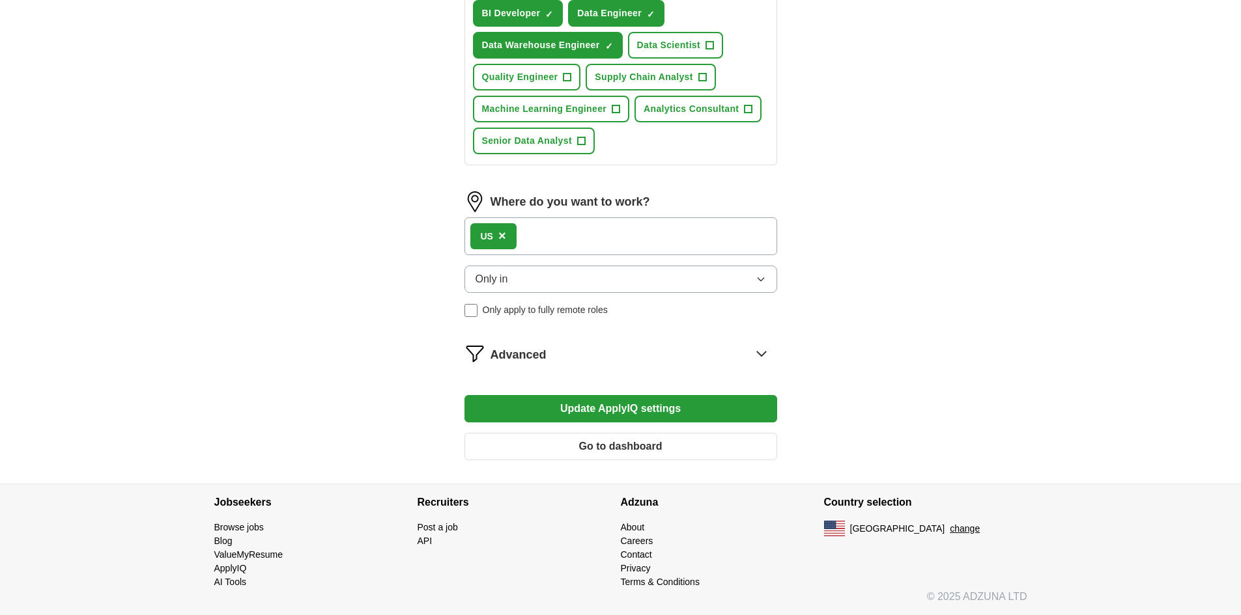
click at [753, 349] on icon at bounding box center [761, 353] width 21 height 21
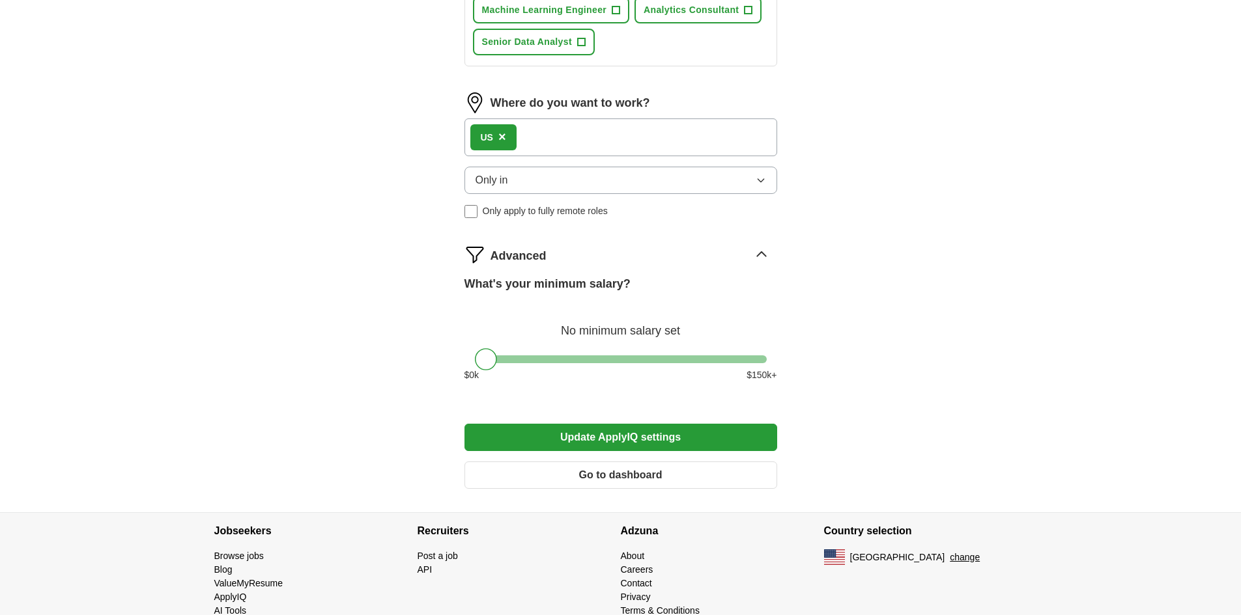
scroll to position [714, 0]
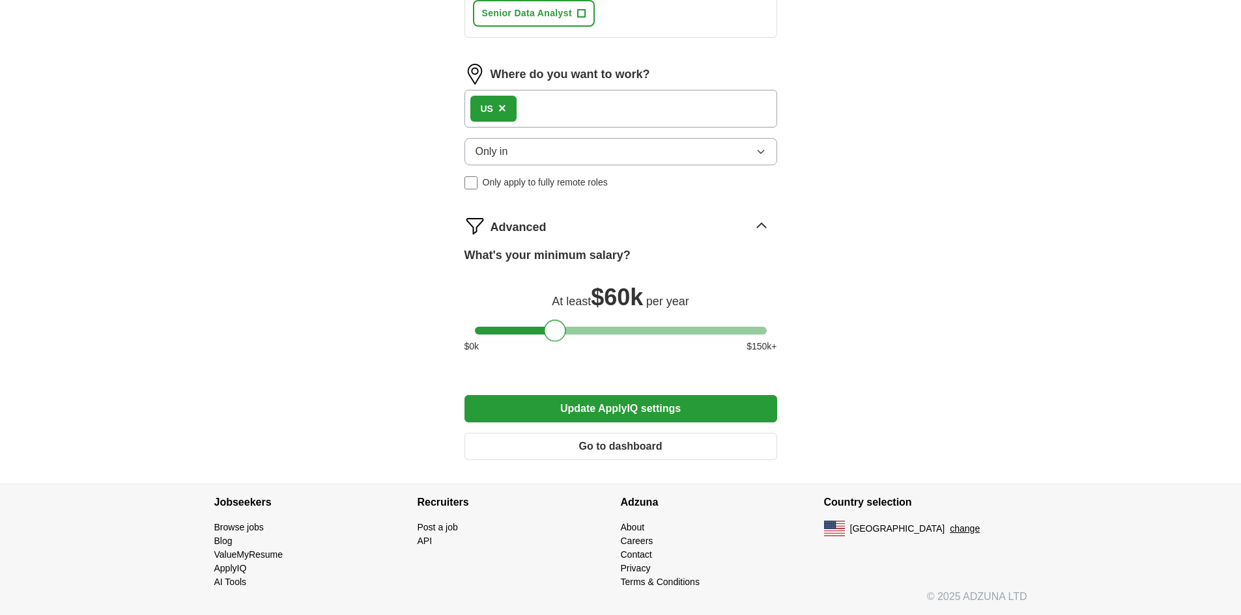
drag, startPoint x: 488, startPoint y: 330, endPoint x: 557, endPoint y: 320, distance: 69.6
click at [557, 320] on div at bounding box center [555, 331] width 22 height 22
click at [630, 398] on button "Update ApplyIQ settings" at bounding box center [620, 408] width 313 height 27
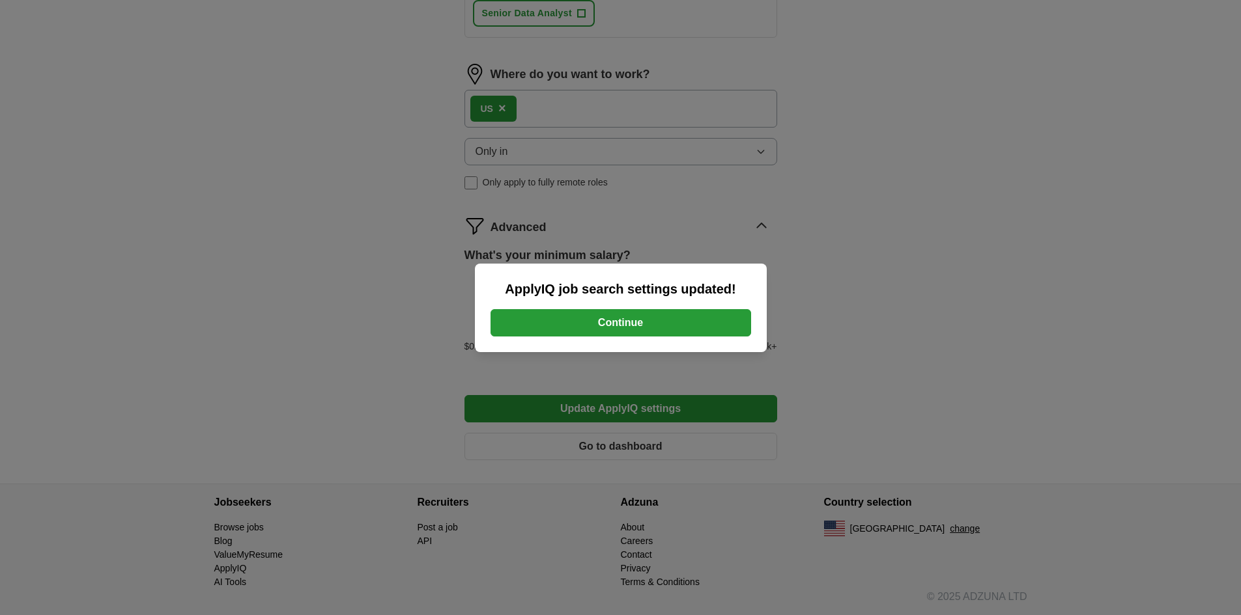
click at [635, 328] on button "Continue" at bounding box center [620, 322] width 260 height 27
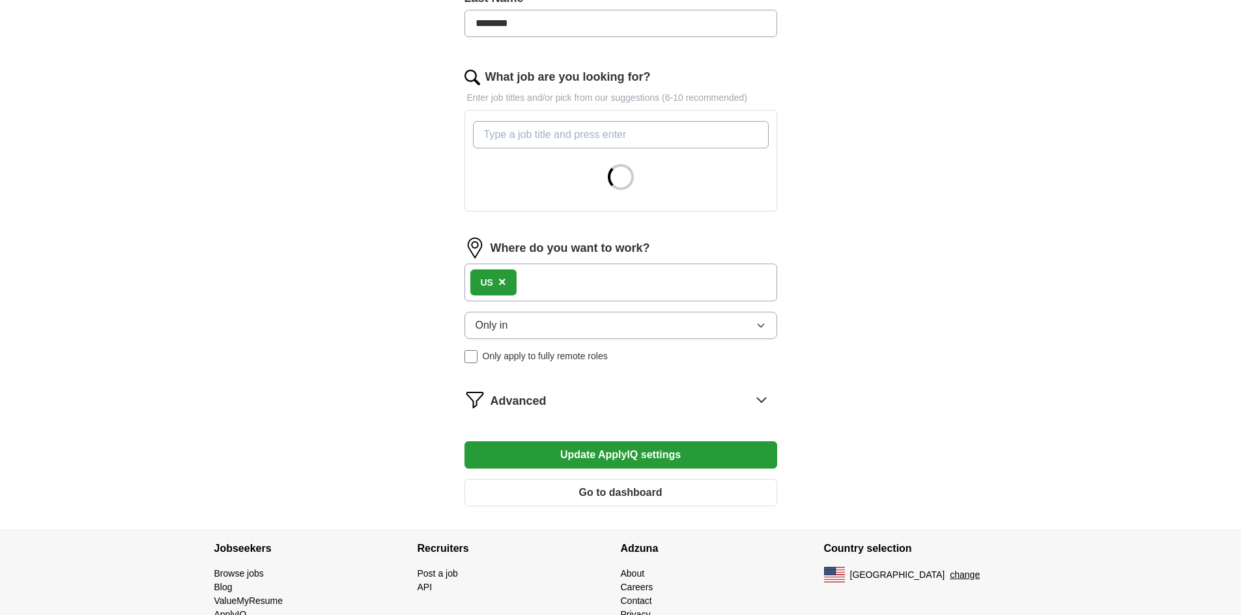
scroll to position [370, 0]
click at [561, 289] on div "US ×" at bounding box center [620, 282] width 313 height 38
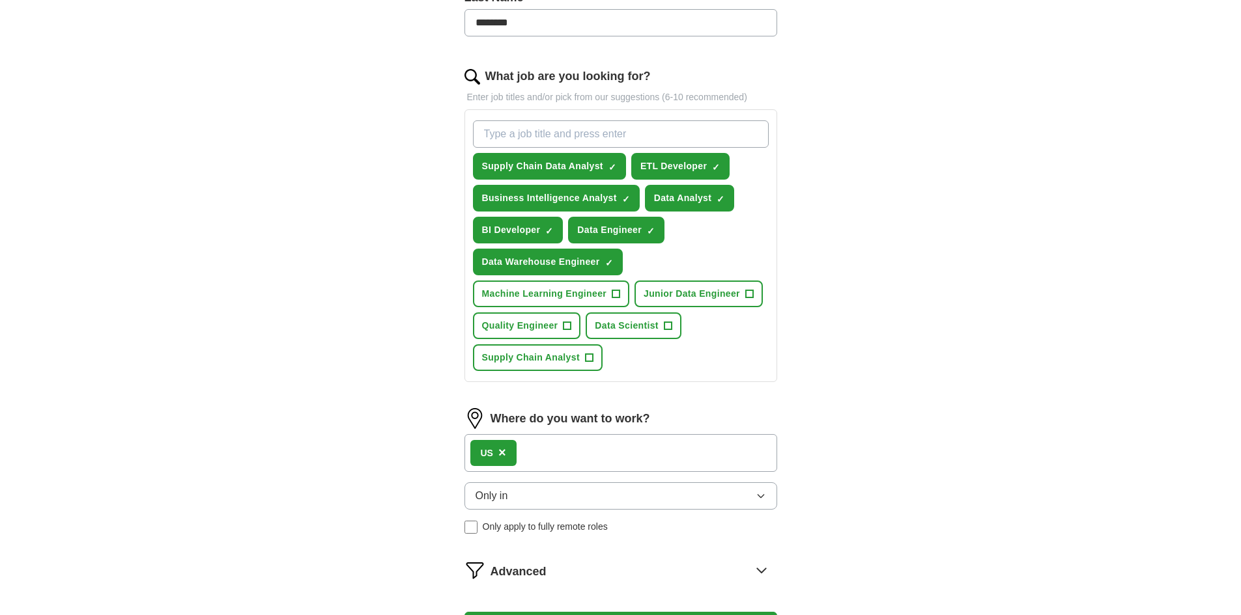
drag, startPoint x: 537, startPoint y: 279, endPoint x: 511, endPoint y: 278, distance: 26.1
click at [511, 278] on form "Select a resume Chiranjit_Banerjee Resume.pdf [DATE] 01:35 Upload a different r…" at bounding box center [620, 248] width 313 height 880
click at [533, 457] on div "US ×" at bounding box center [620, 453] width 313 height 38
click at [572, 503] on button "Only in" at bounding box center [620, 496] width 313 height 27
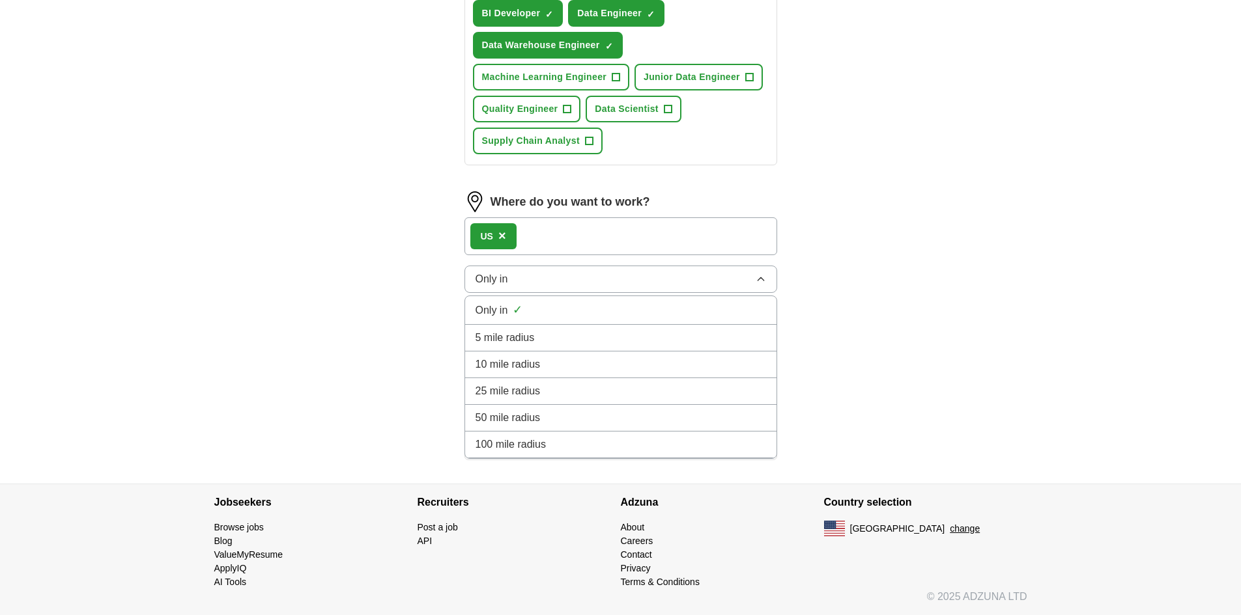
click at [611, 435] on li "100 mile radius" at bounding box center [620, 445] width 311 height 27
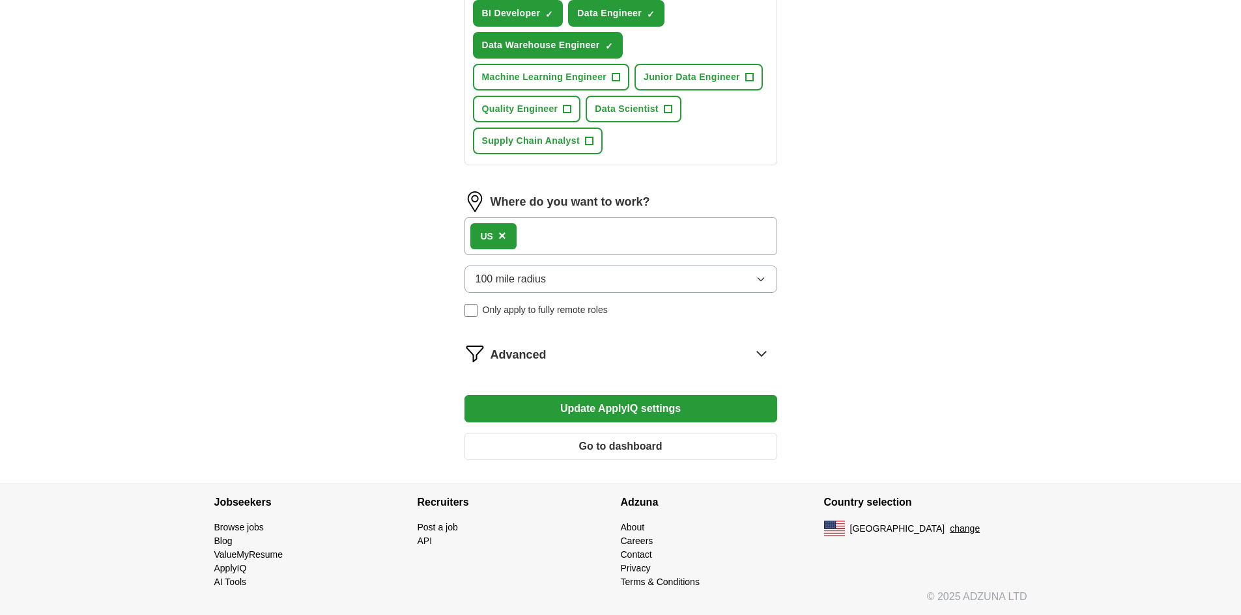
click at [576, 408] on button "Update ApplyIQ settings" at bounding box center [620, 408] width 313 height 27
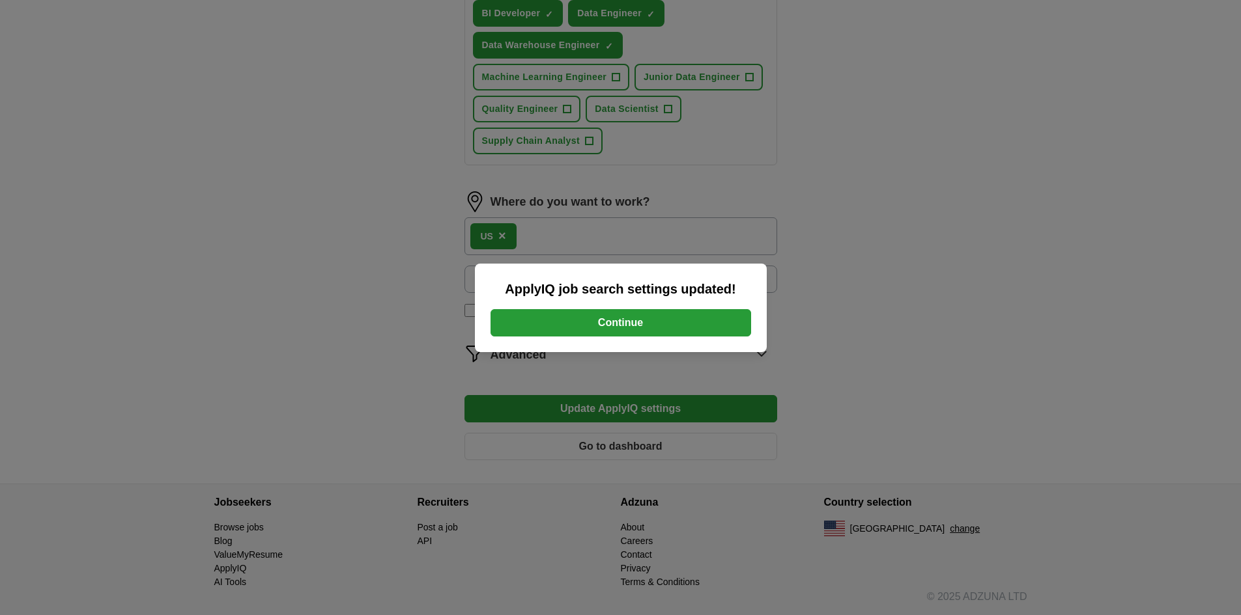
click at [640, 320] on button "Continue" at bounding box center [620, 322] width 260 height 27
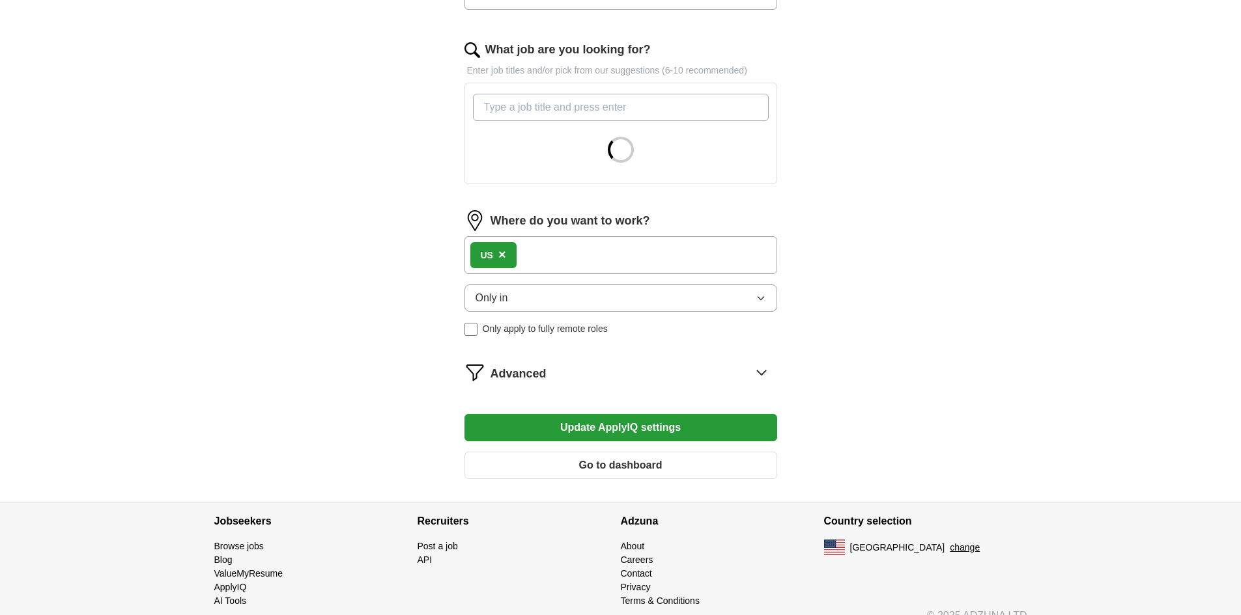
scroll to position [405, 0]
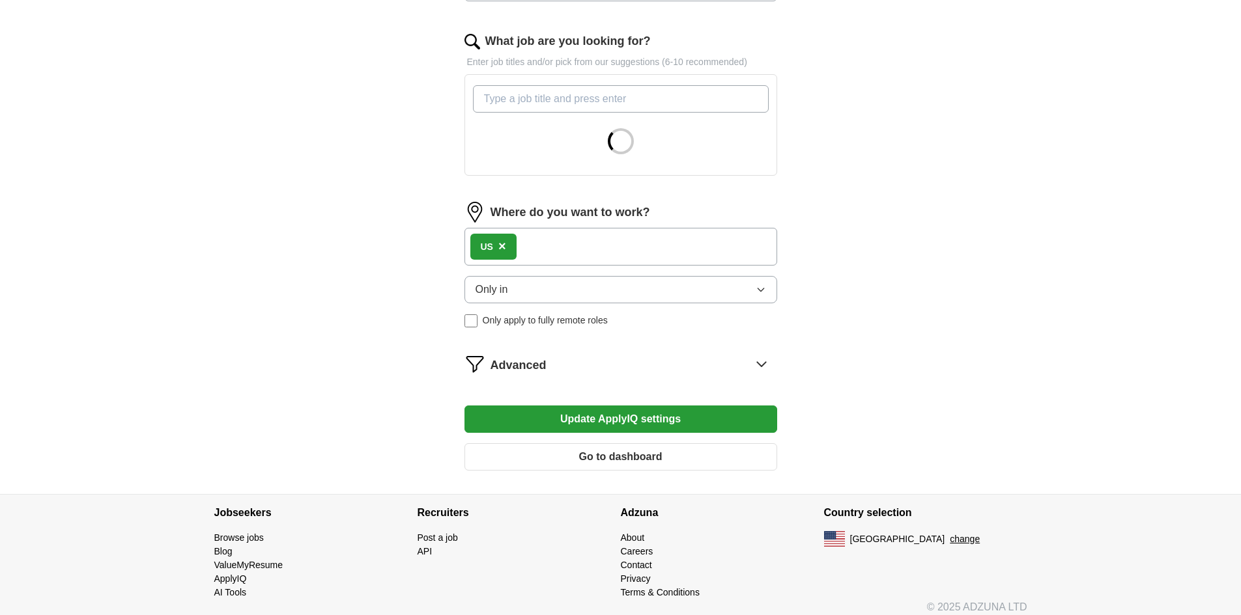
click at [676, 359] on div "Advanced" at bounding box center [633, 364] width 287 height 21
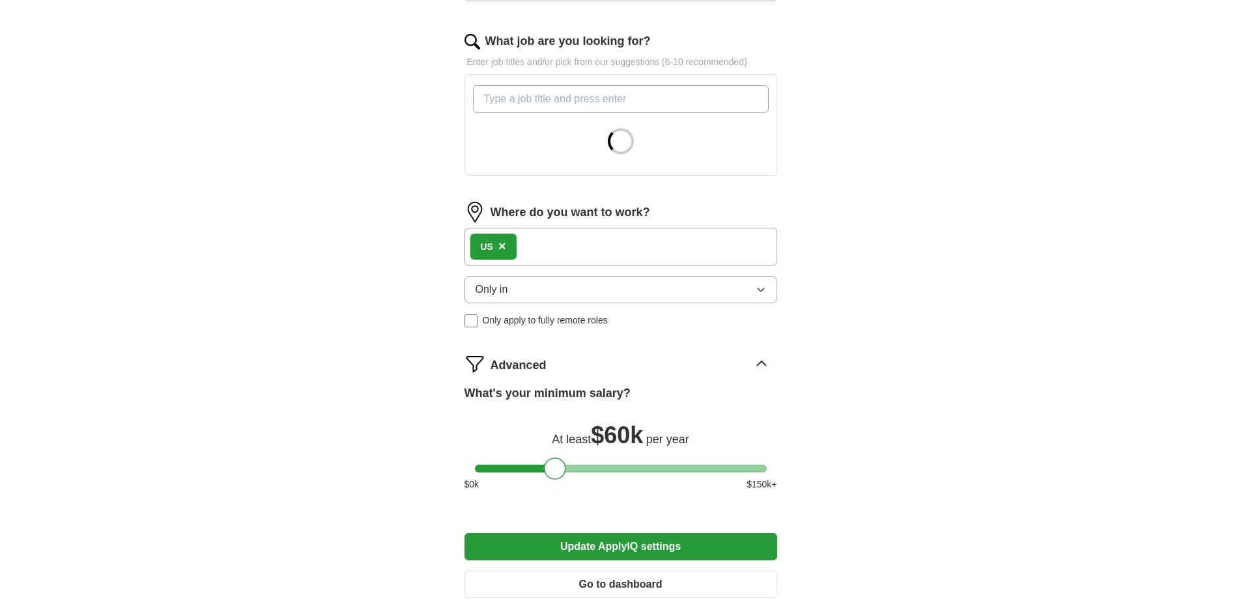
scroll to position [543, 0]
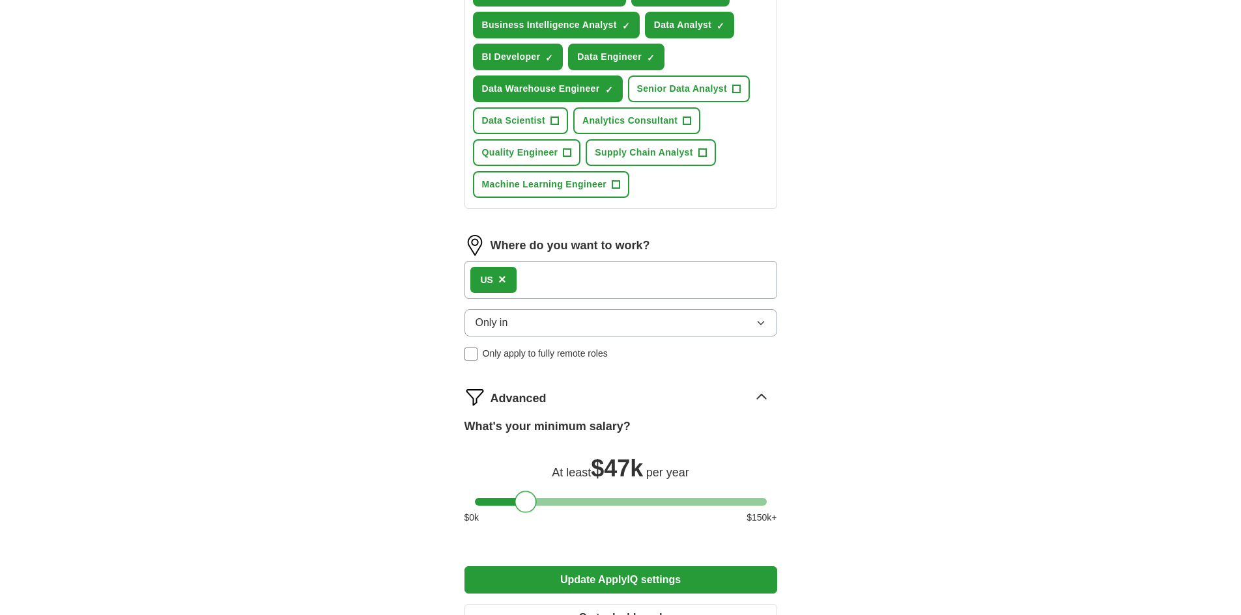
drag, startPoint x: 554, startPoint y: 503, endPoint x: 496, endPoint y: 502, distance: 58.0
click at [514, 502] on div at bounding box center [525, 502] width 22 height 22
click at [610, 576] on button "Update ApplyIQ settings" at bounding box center [620, 580] width 313 height 27
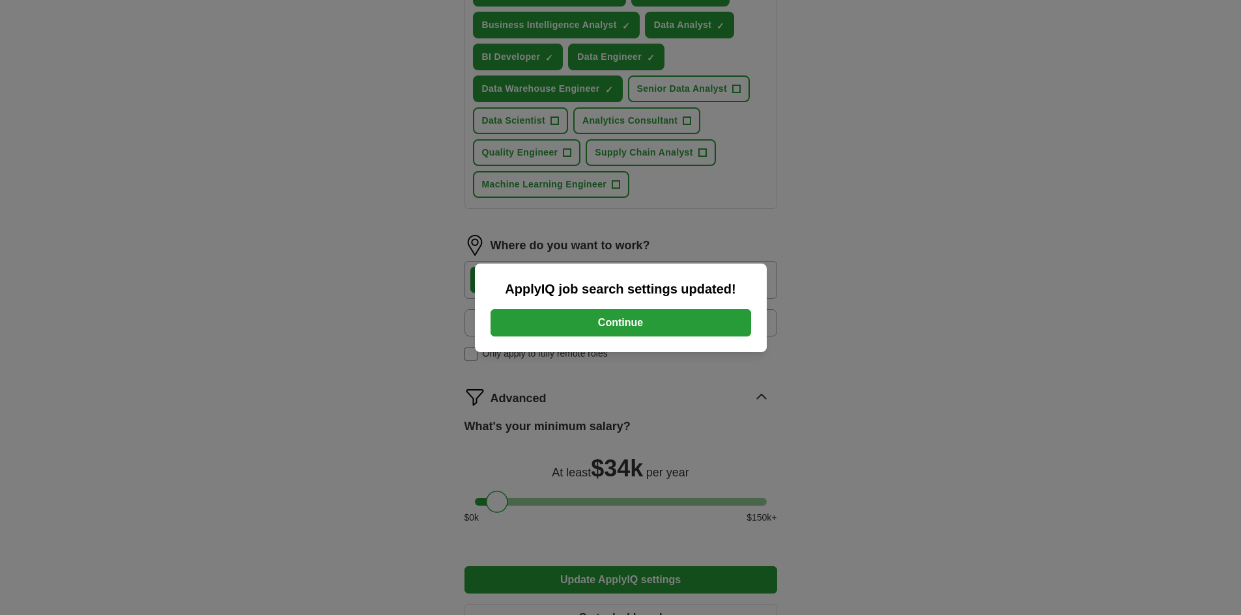
click at [638, 319] on button "Continue" at bounding box center [620, 322] width 260 height 27
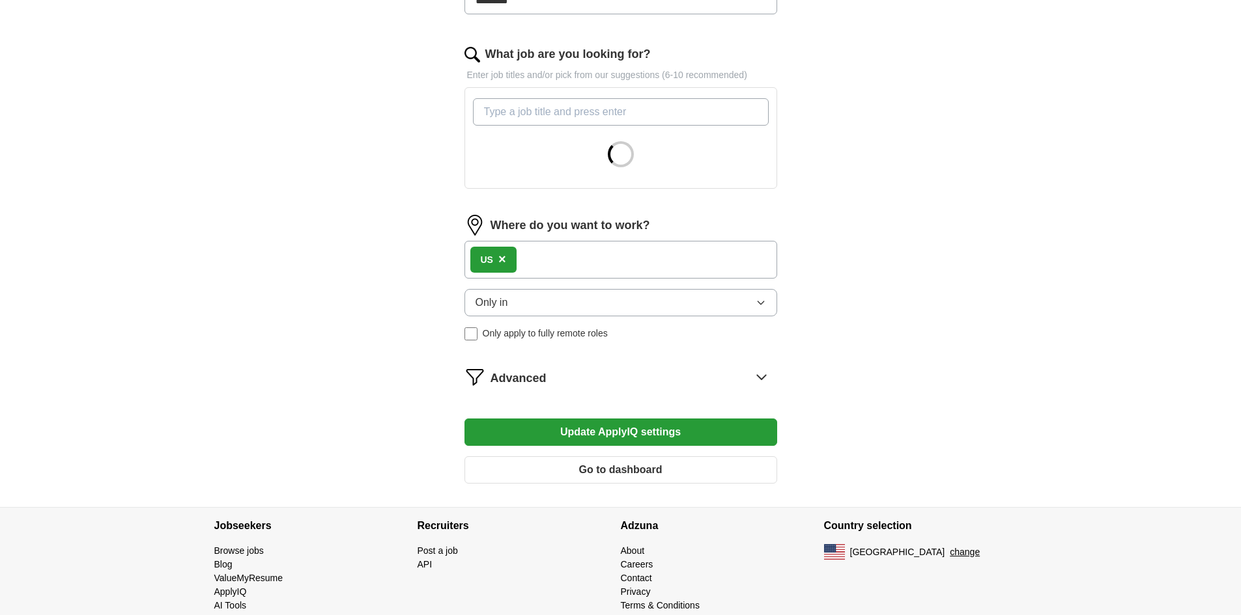
scroll to position [415, 0]
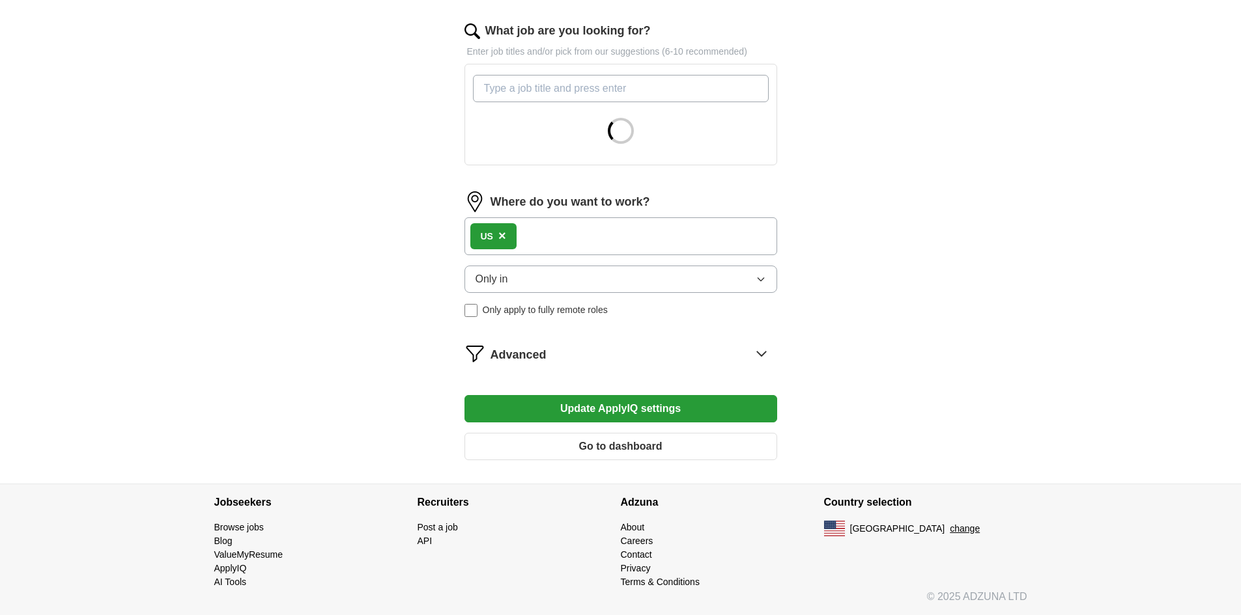
click at [761, 357] on icon at bounding box center [761, 353] width 21 height 21
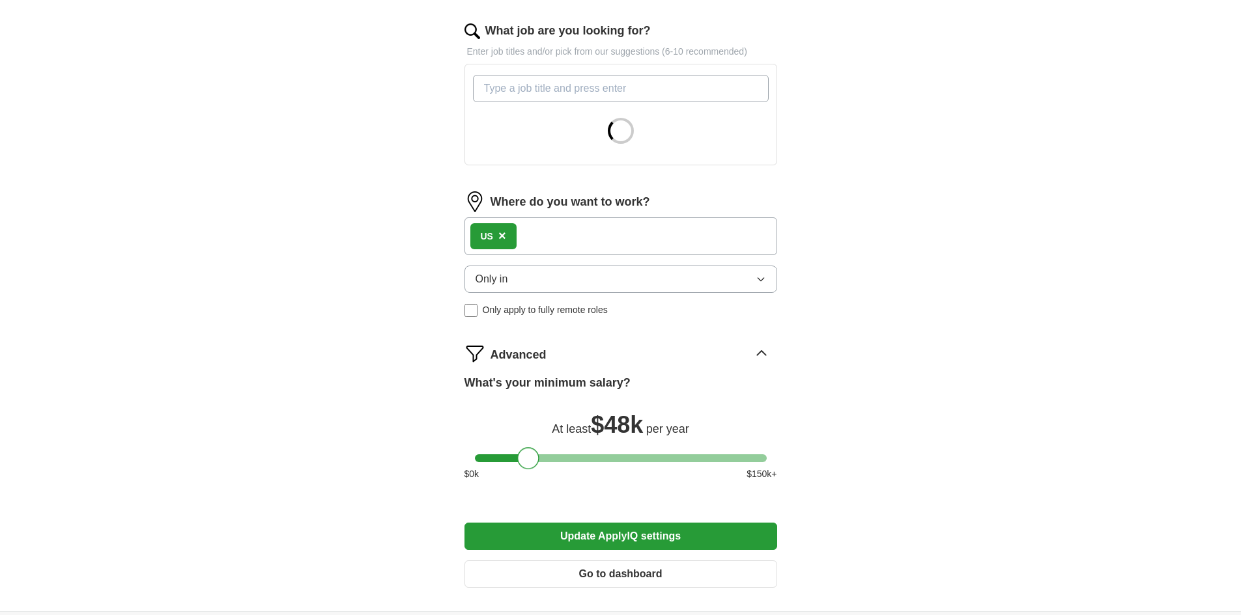
click at [529, 460] on div at bounding box center [621, 459] width 292 height 8
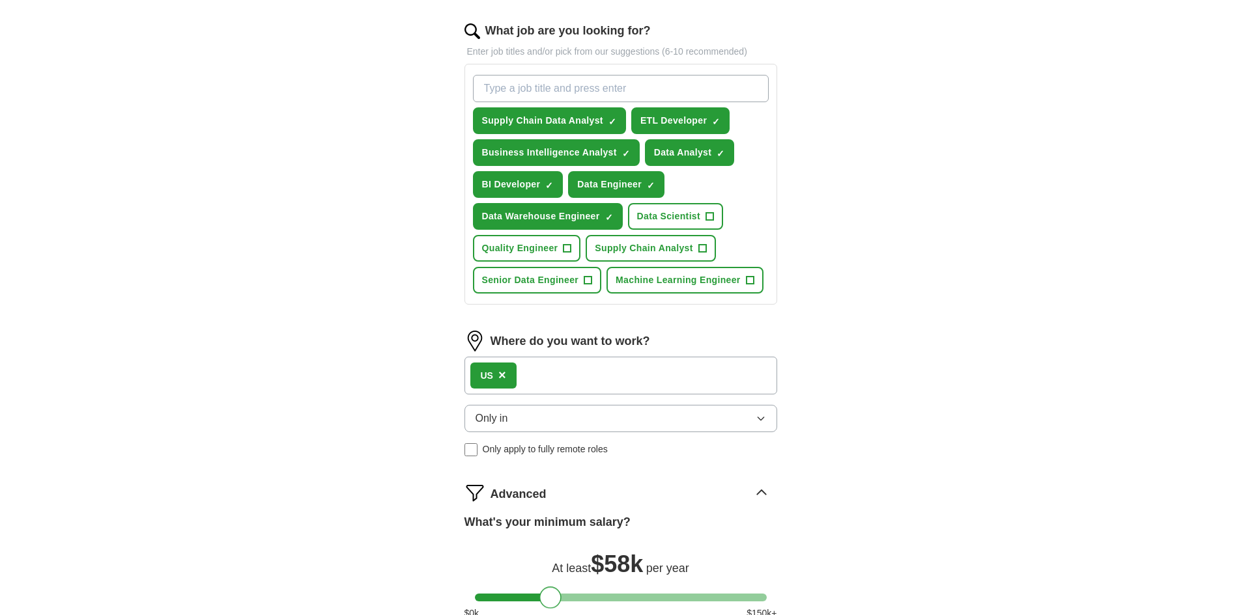
drag, startPoint x: 529, startPoint y: 460, endPoint x: 552, endPoint y: 457, distance: 23.0
click at [552, 457] on form "Select a resume Chiranjit_Banerjee Resume.pdf [DATE] 01:35 Upload a different r…" at bounding box center [620, 250] width 313 height 976
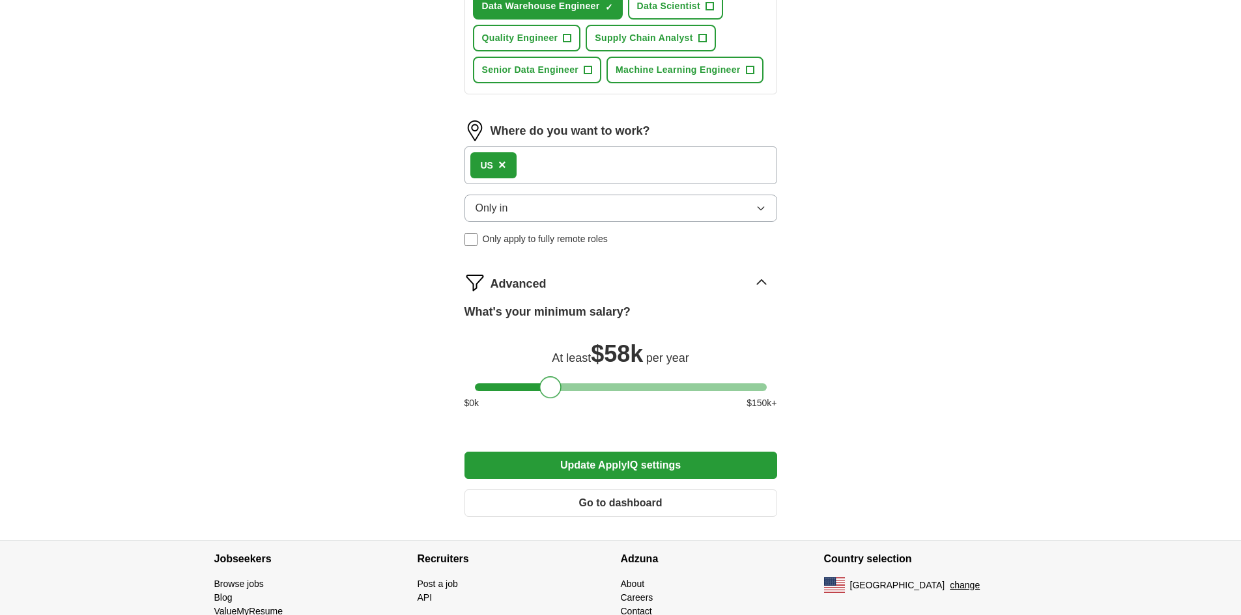
scroll to position [682, 0]
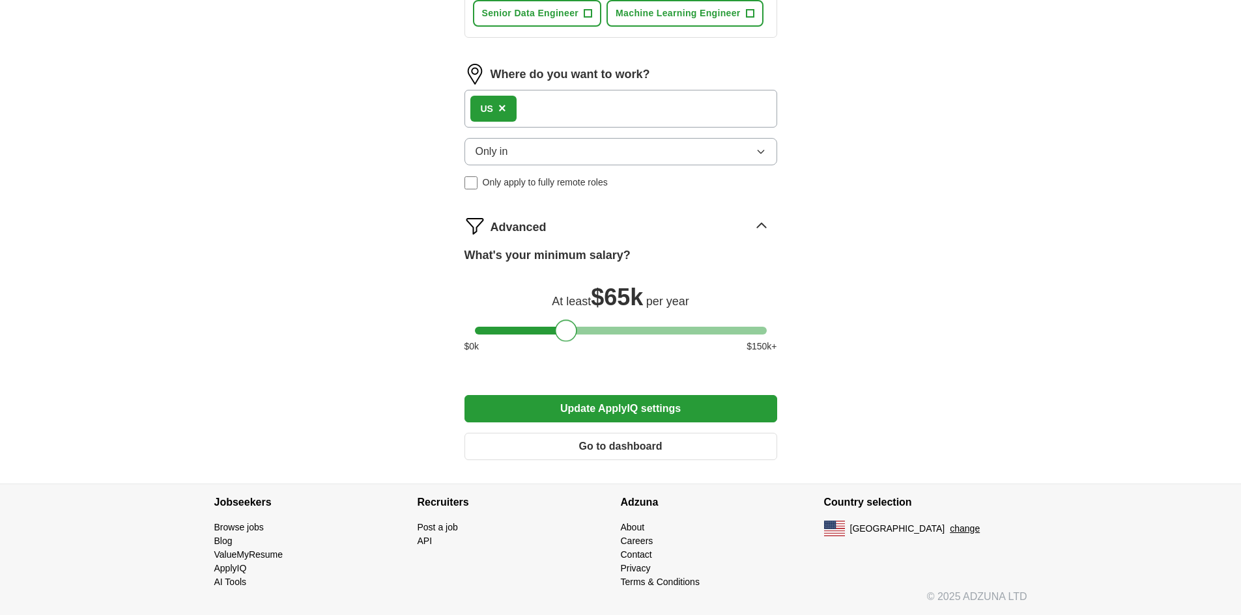
drag, startPoint x: 553, startPoint y: 331, endPoint x: 570, endPoint y: 331, distance: 17.6
click at [570, 331] on div at bounding box center [566, 331] width 22 height 22
click at [623, 398] on button "Update ApplyIQ settings" at bounding box center [620, 408] width 313 height 27
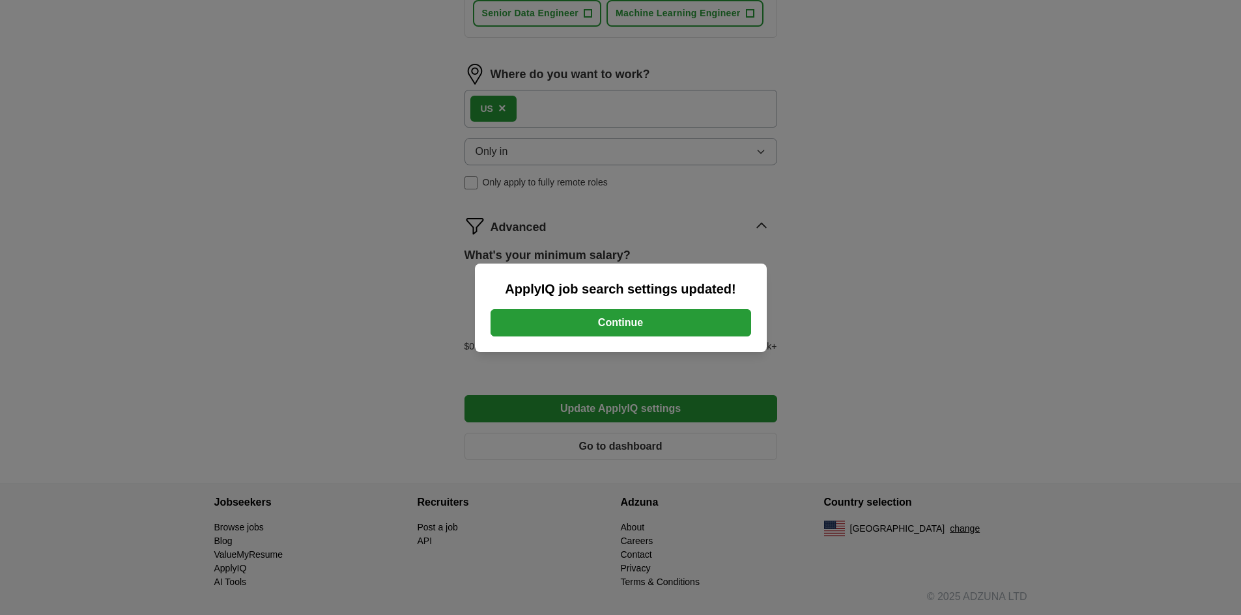
click at [649, 330] on button "Continue" at bounding box center [620, 322] width 260 height 27
